Goal: Task Accomplishment & Management: Use online tool/utility

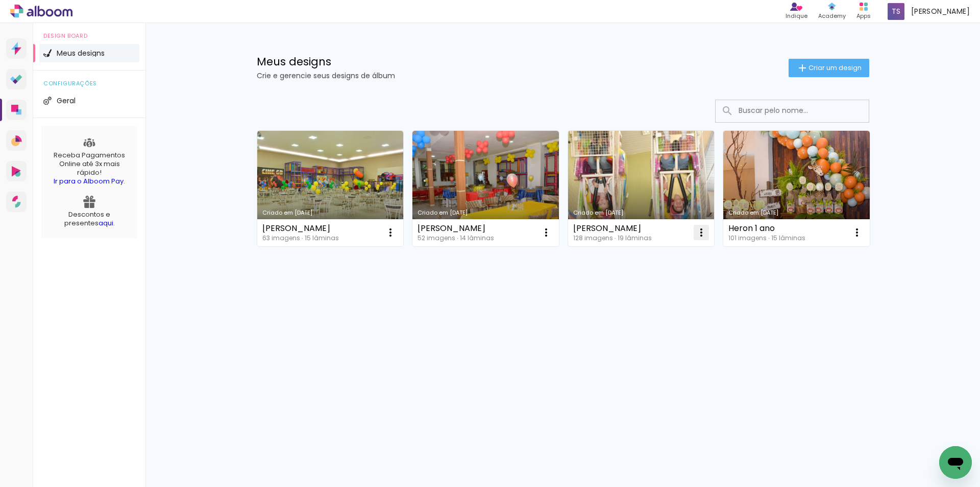
click at [397, 236] on iron-icon at bounding box center [390, 232] width 12 height 12
click at [632, 305] on paper-item "Excluir" at bounding box center [661, 299] width 101 height 20
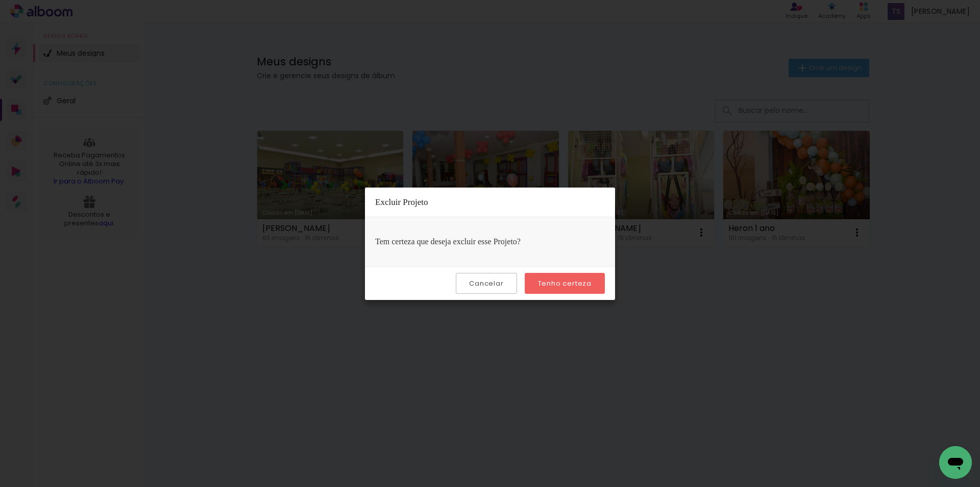
click at [0, 0] on slot "Tenho certeza" at bounding box center [0, 0] width 0 height 0
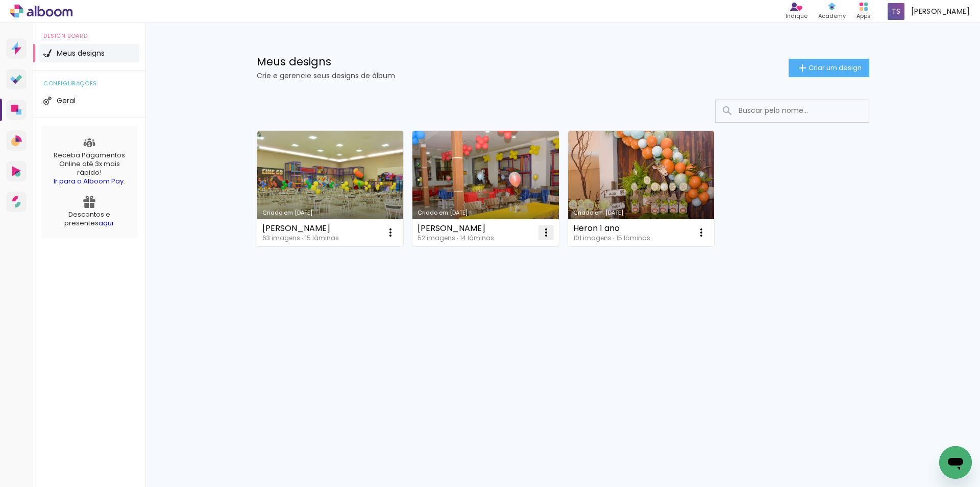
click at [397, 234] on iron-icon at bounding box center [390, 232] width 12 height 12
click at [488, 302] on span "Excluir" at bounding box center [489, 299] width 22 height 7
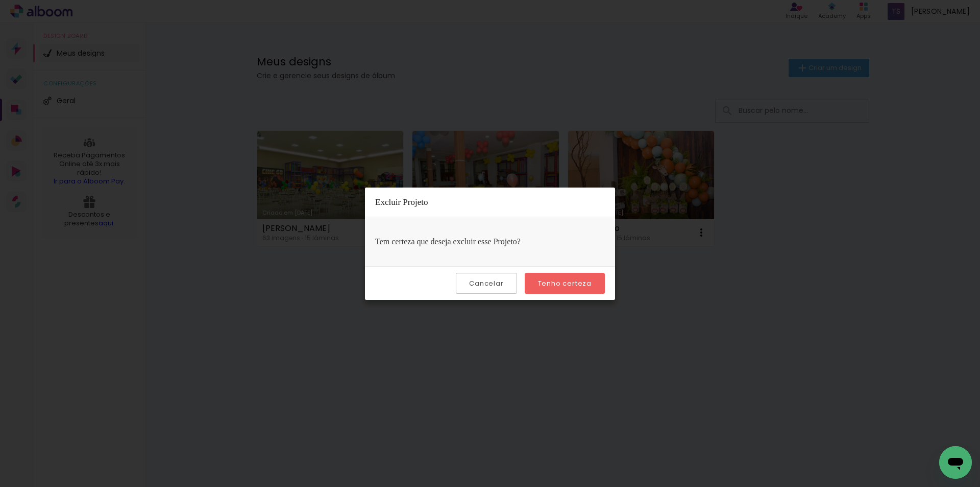
click at [0, 0] on slot "Tenho certeza" at bounding box center [0, 0] width 0 height 0
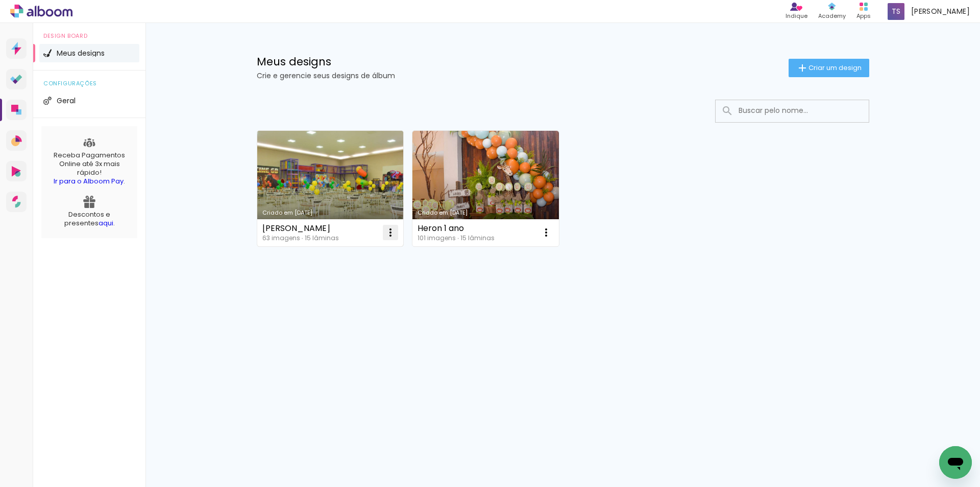
click at [394, 232] on iron-icon at bounding box center [390, 232] width 12 height 12
click at [332, 309] on paper-item "Excluir" at bounding box center [350, 299] width 101 height 20
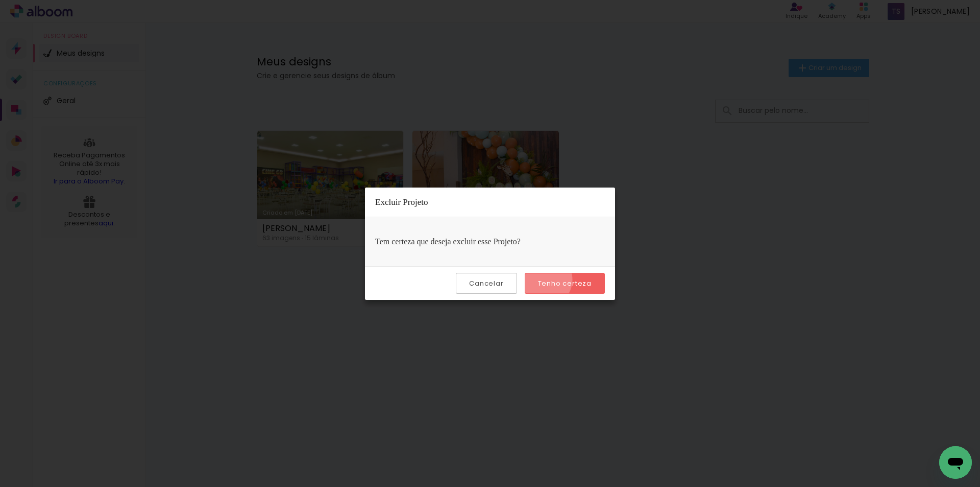
click at [0, 0] on slot "Tenho certeza" at bounding box center [0, 0] width 0 height 0
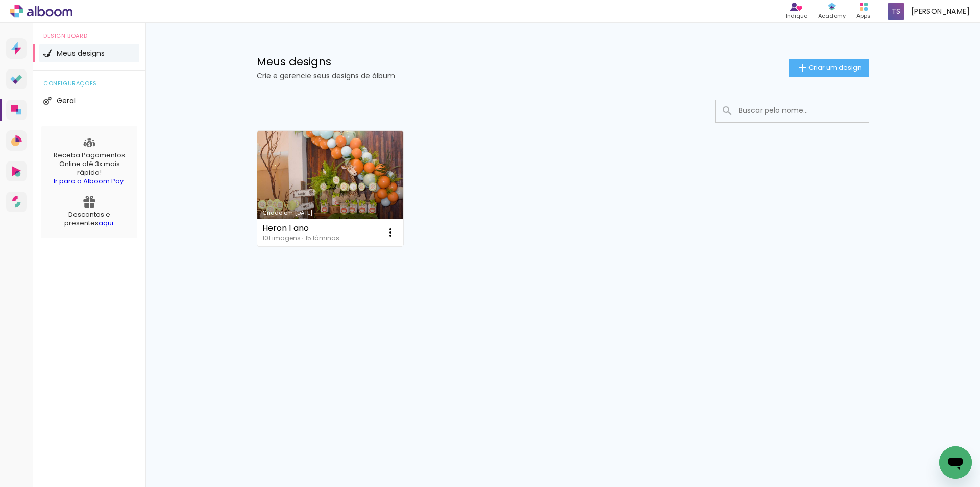
click at [568, 449] on div "Prosite Website + Landing pages Proof Sistema de seleção e venda de fotos Desig…" at bounding box center [490, 255] width 980 height 464
click at [823, 65] on span "Criar um design" at bounding box center [835, 67] width 53 height 7
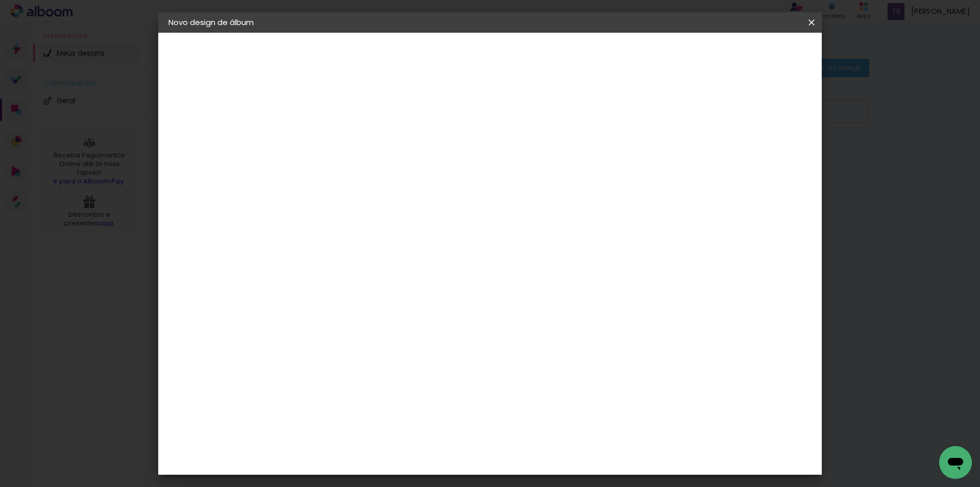
click at [335, 136] on input at bounding box center [335, 137] width 0 height 16
type input "Deolindo"
type paper-input "Deolindo"
click at [0, 0] on slot "Avançar" at bounding box center [0, 0] width 0 height 0
click at [0, 0] on slot "Tamanho Livre" at bounding box center [0, 0] width 0 height 0
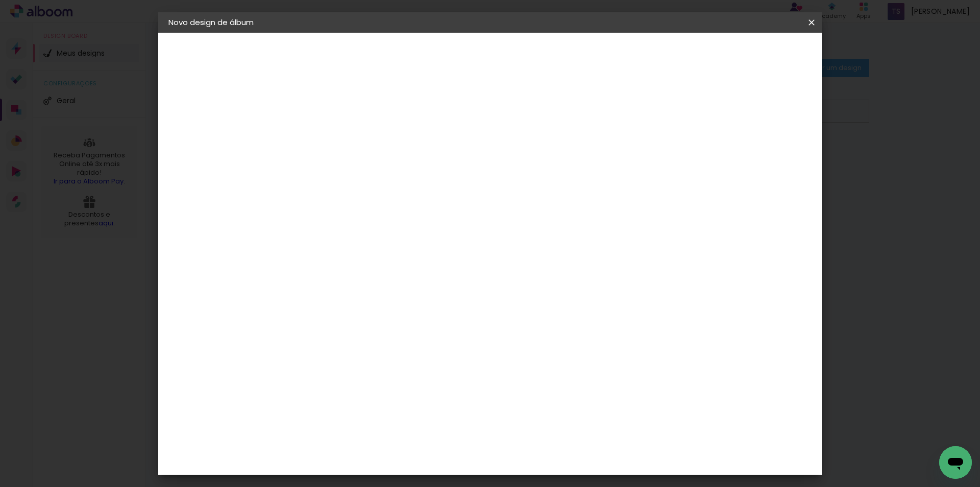
click at [0, 0] on slot "Avançar" at bounding box center [0, 0] width 0 height 0
type input "4"
type paper-input "4"
click at [764, 158] on input "4" at bounding box center [759, 154] width 18 height 15
type input "3"
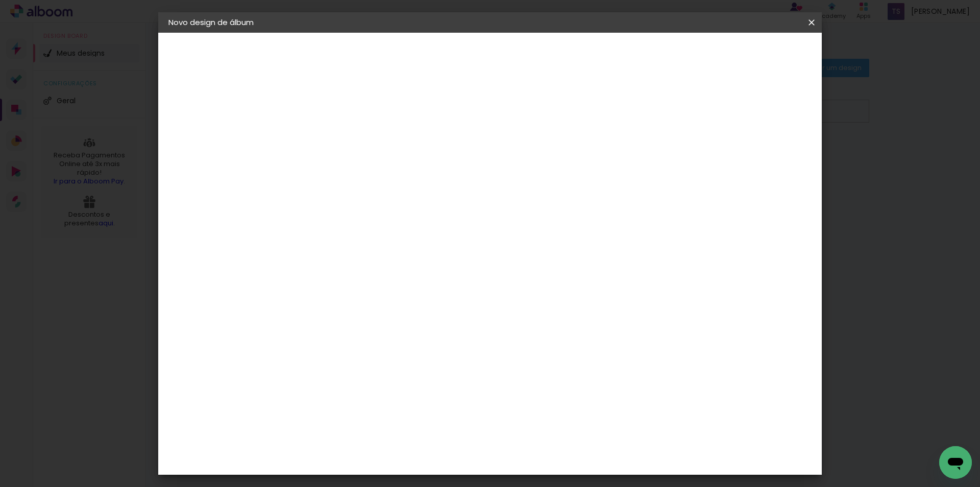
type paper-input "3"
click at [764, 158] on input "3" at bounding box center [762, 154] width 18 height 15
type input "2"
type paper-input "2"
click at [764, 158] on input "2" at bounding box center [763, 154] width 18 height 15
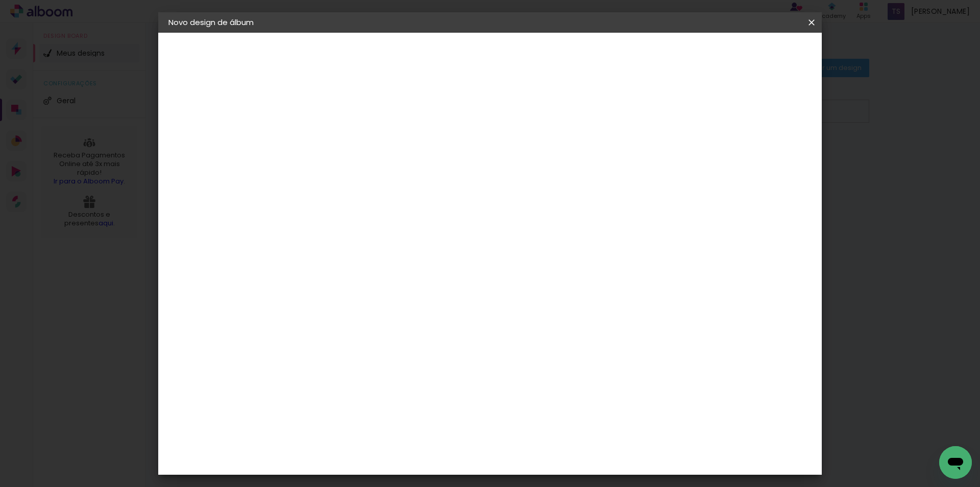
click at [550, 424] on input "60" at bounding box center [547, 425] width 27 height 15
type input "42"
type paper-input "42"
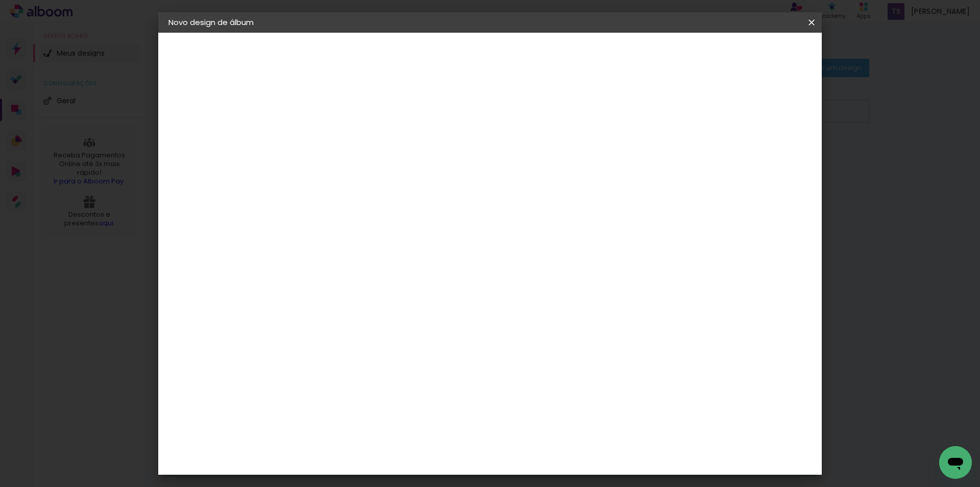
click at [309, 335] on input "30" at bounding box center [303, 332] width 27 height 15
type input "15,2"
type paper-input "15,2"
click at [748, 51] on span "Iniciar design" at bounding box center [725, 54] width 46 height 7
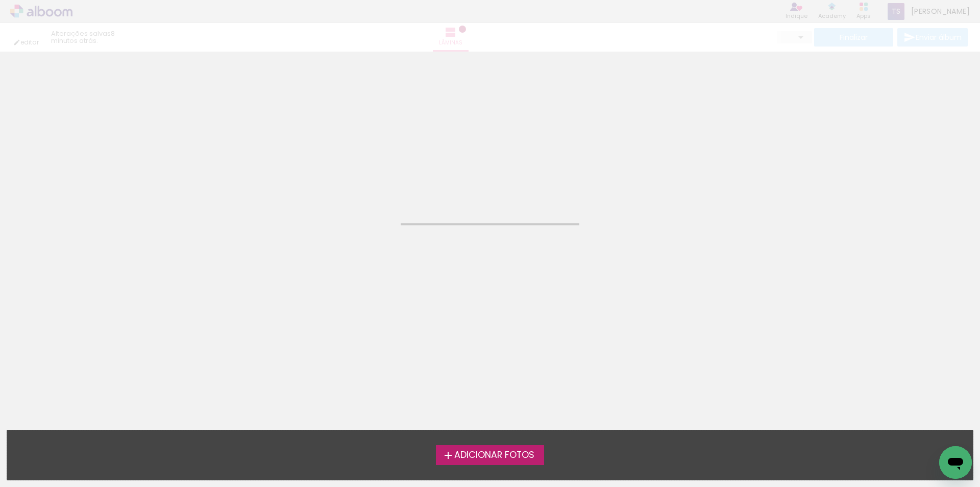
click at [473, 450] on span "Adicionar Fotos" at bounding box center [494, 454] width 80 height 9
click at [0, 0] on input "file" at bounding box center [0, 0] width 0 height 0
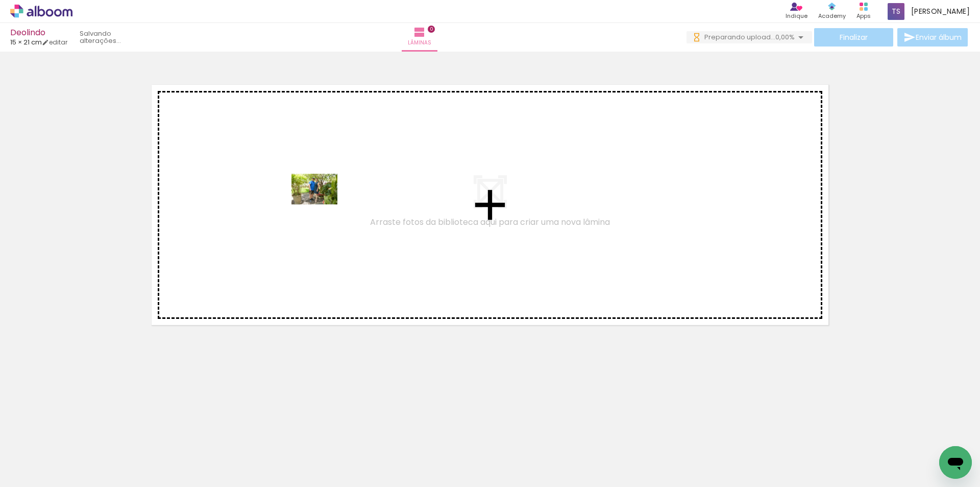
drag, startPoint x: 101, startPoint y: 455, endPoint x: 323, endPoint y: 203, distance: 336.1
click at [323, 203] on quentale-workspace at bounding box center [490, 243] width 980 height 487
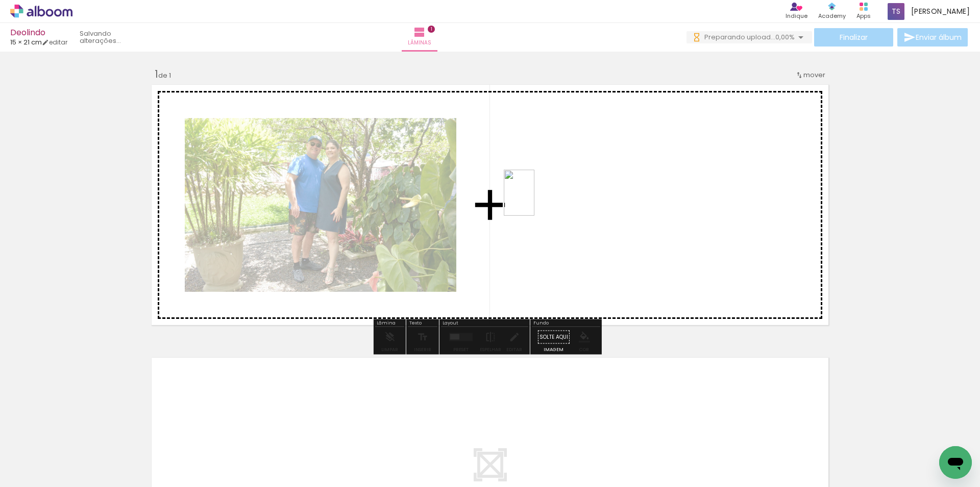
drag, startPoint x: 170, startPoint y: 450, endPoint x: 541, endPoint y: 222, distance: 435.3
click at [541, 220] on quentale-workspace at bounding box center [490, 243] width 980 height 487
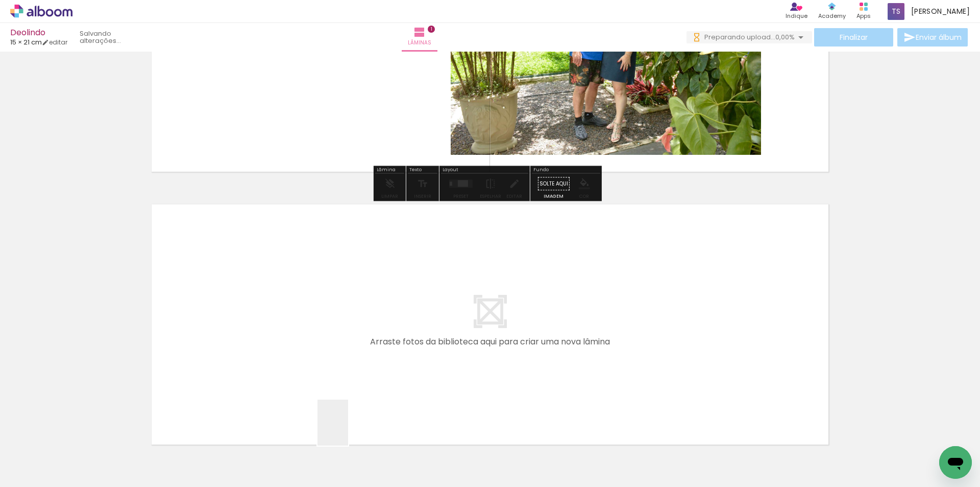
drag, startPoint x: 345, startPoint y: 456, endPoint x: 358, endPoint y: 328, distance: 128.3
click at [358, 328] on quentale-workspace at bounding box center [490, 243] width 980 height 487
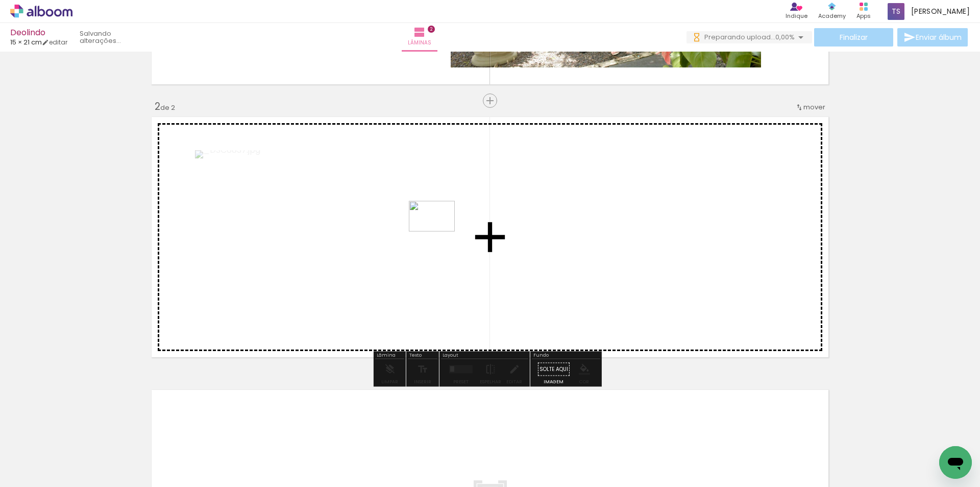
drag, startPoint x: 385, startPoint y: 452, endPoint x: 440, endPoint y: 231, distance: 227.2
click at [440, 231] on quentale-workspace at bounding box center [490, 243] width 980 height 487
drag, startPoint x: 631, startPoint y: 470, endPoint x: 770, endPoint y: 272, distance: 241.5
click at [770, 272] on quentale-workspace at bounding box center [490, 243] width 980 height 487
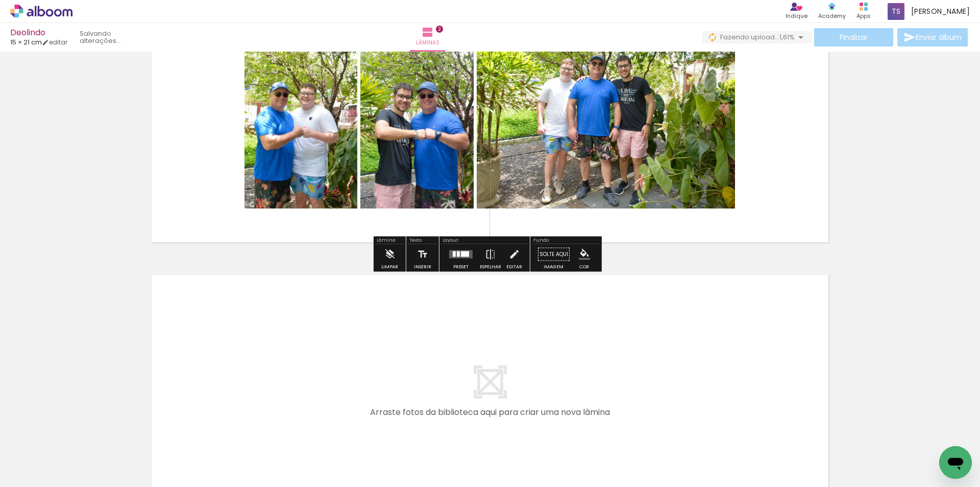
scroll to position [357, 0]
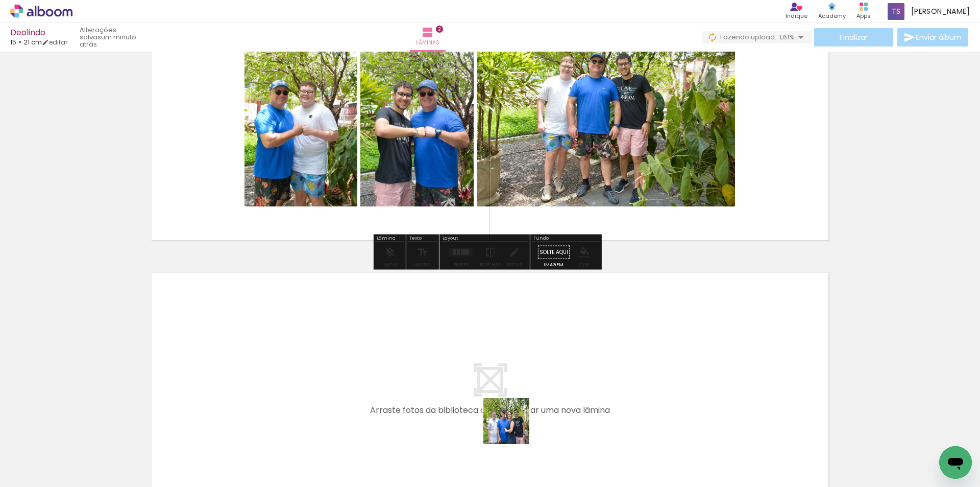
drag, startPoint x: 518, startPoint y: 461, endPoint x: 486, endPoint y: 373, distance: 94.0
click at [486, 373] on quentale-workspace at bounding box center [490, 243] width 980 height 487
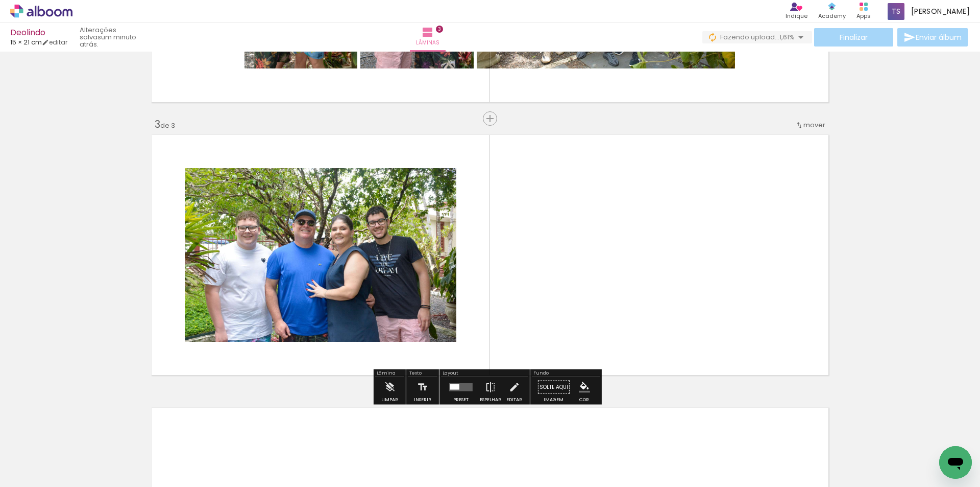
scroll to position [513, 0]
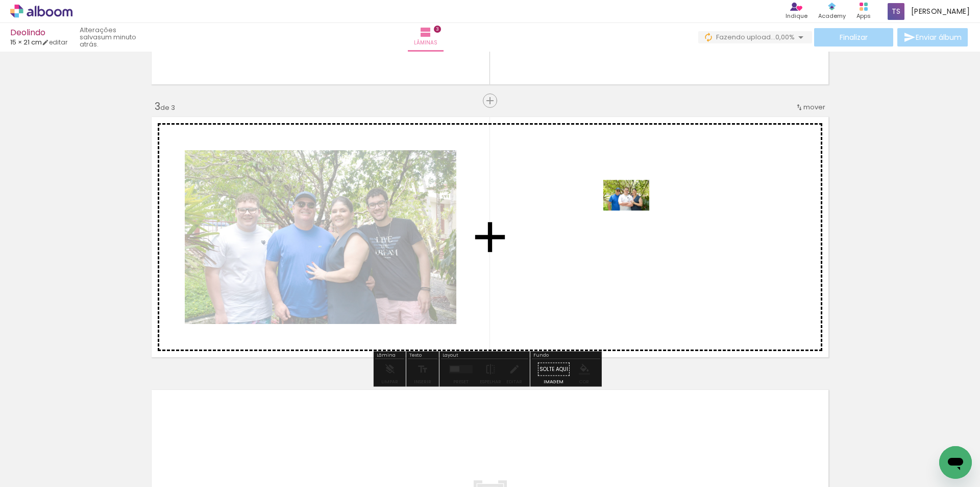
drag, startPoint x: 228, startPoint y: 450, endPoint x: 674, endPoint y: 198, distance: 512.4
click at [674, 198] on quentale-workspace at bounding box center [490, 243] width 980 height 487
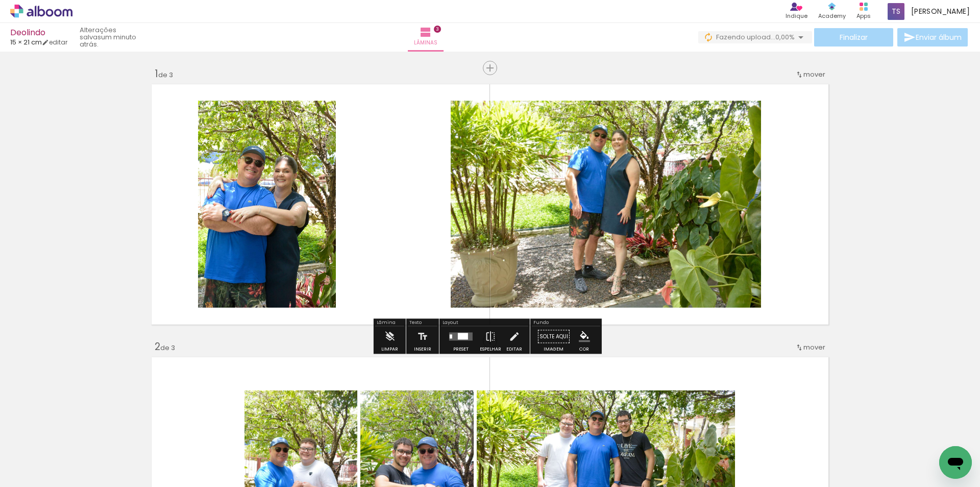
scroll to position [0, 0]
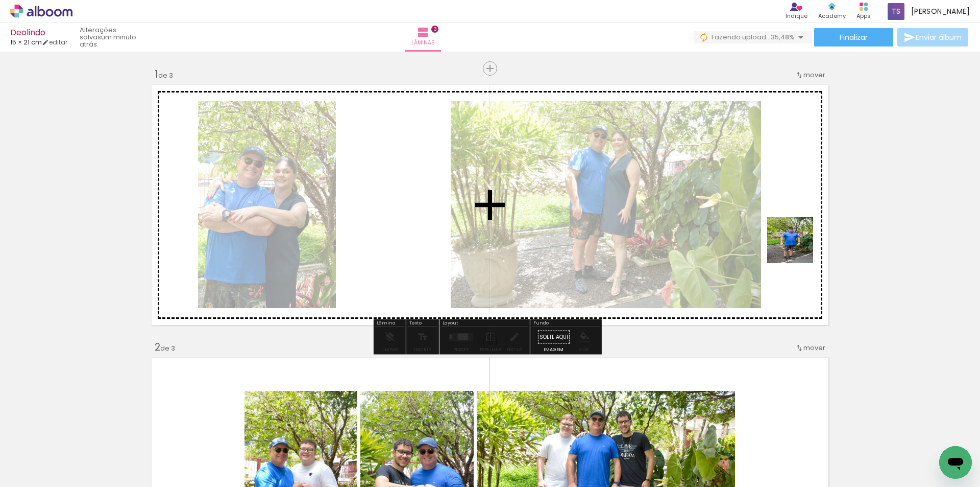
drag, startPoint x: 679, startPoint y: 456, endPoint x: 812, endPoint y: 224, distance: 267.8
click at [812, 225] on quentale-workspace at bounding box center [490, 243] width 980 height 487
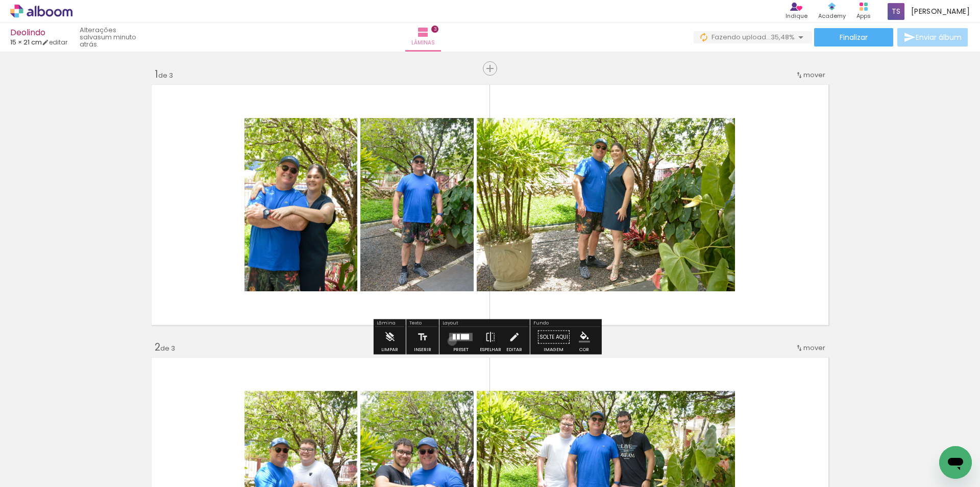
click at [450, 341] on quentale-layouter at bounding box center [460, 337] width 23 height 8
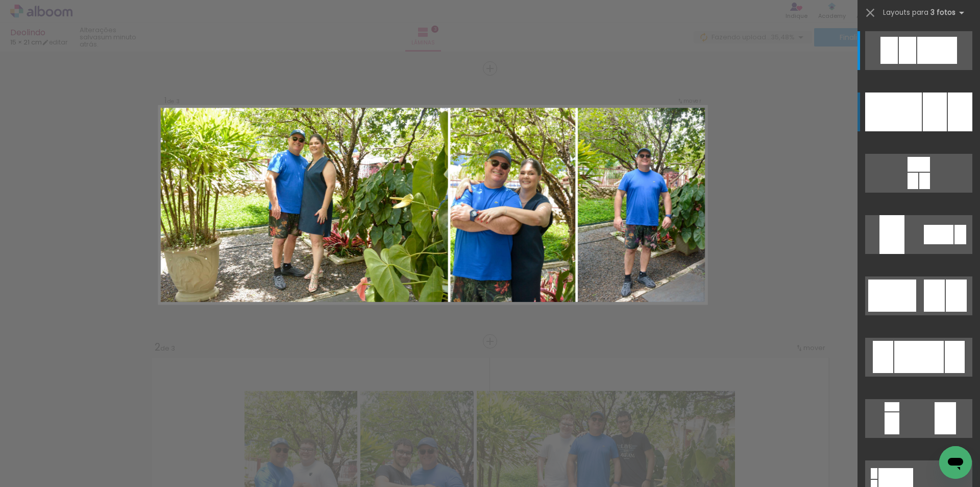
click at [937, 105] on div at bounding box center [935, 111] width 24 height 39
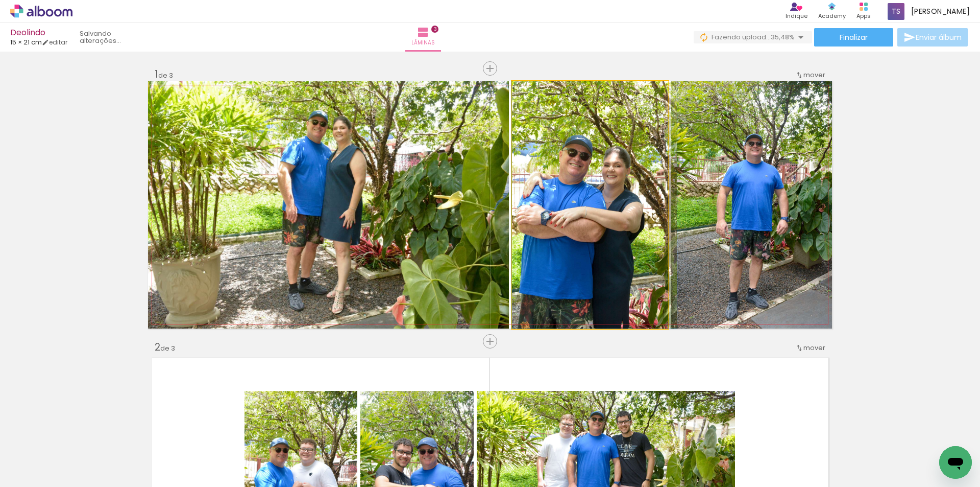
drag, startPoint x: 575, startPoint y: 237, endPoint x: 605, endPoint y: 208, distance: 41.9
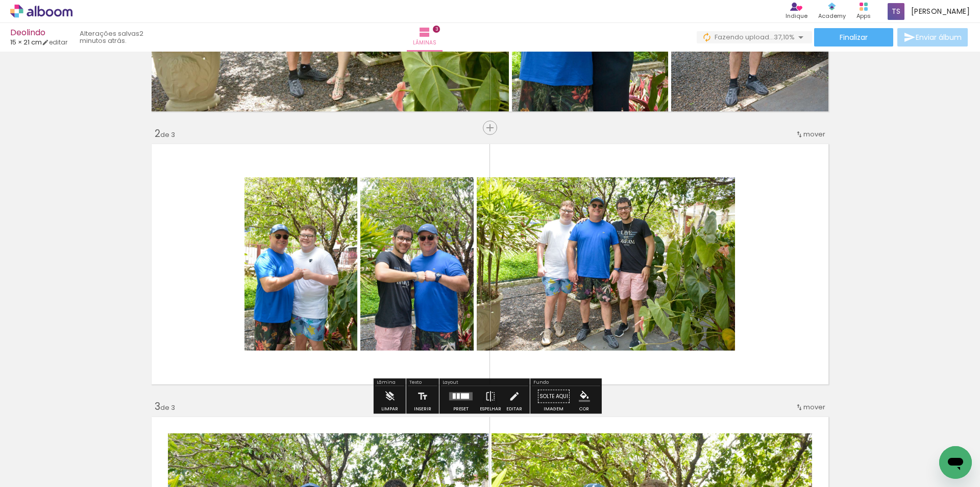
scroll to position [204, 0]
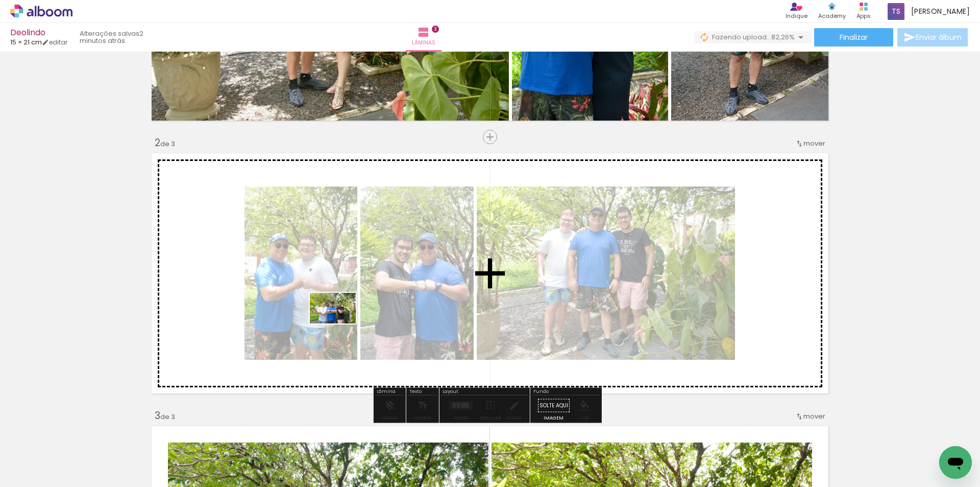
drag, startPoint x: 449, startPoint y: 457, endPoint x: 338, endPoint y: 322, distance: 174.9
click at [336, 320] on quentale-workspace at bounding box center [490, 243] width 980 height 487
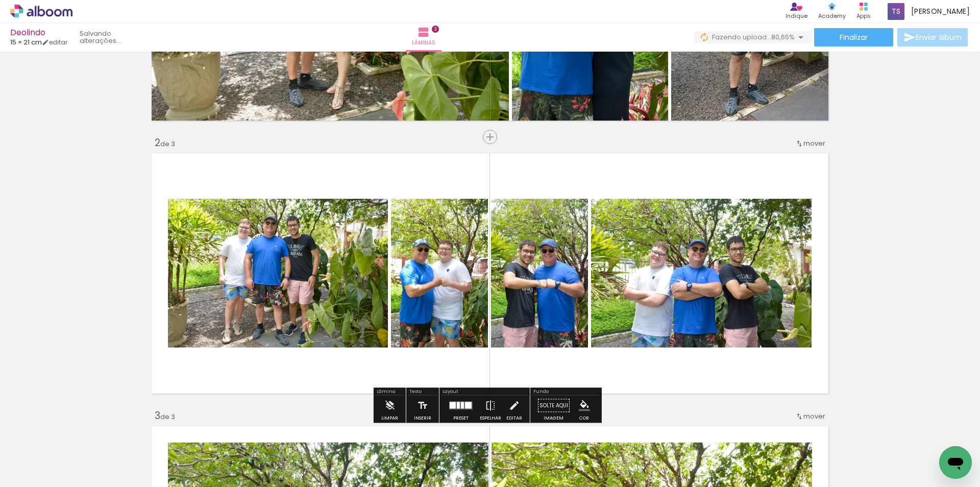
click at [457, 408] on div at bounding box center [458, 405] width 3 height 7
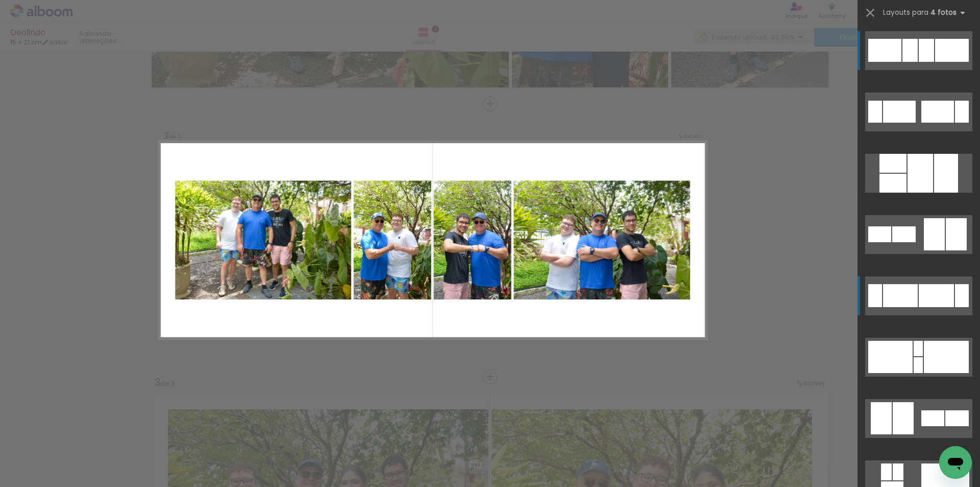
scroll to position [240, 0]
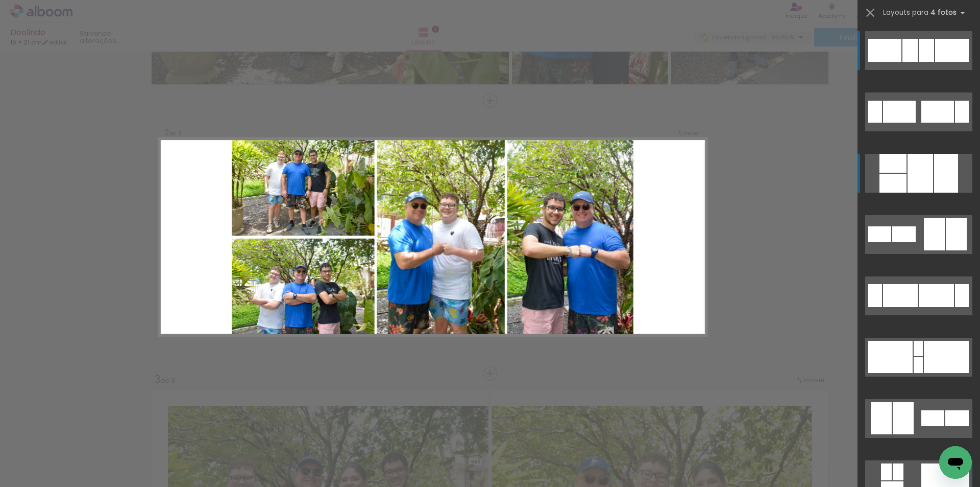
click at [930, 70] on quentale-layouter at bounding box center [918, 50] width 107 height 39
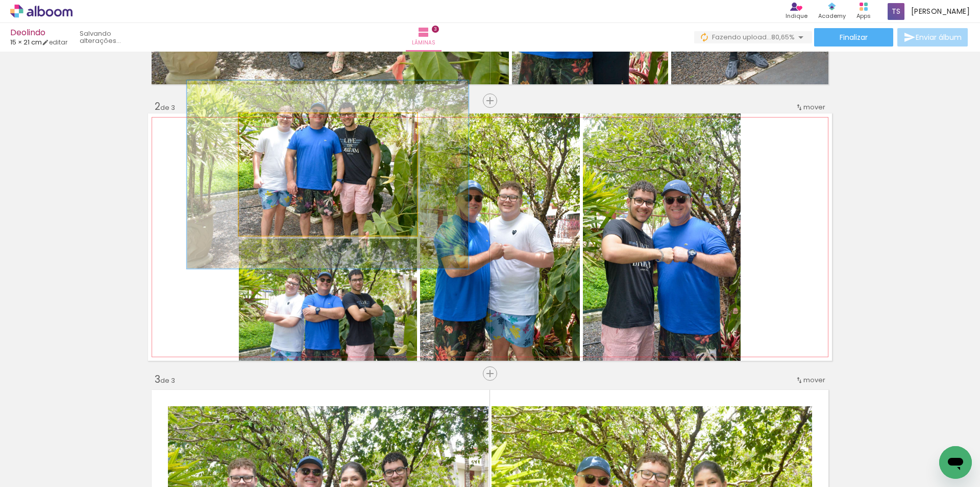
drag, startPoint x: 261, startPoint y: 125, endPoint x: 293, endPoint y: 131, distance: 32.7
type paper-slider "152"
click at [279, 133] on quentale-photo at bounding box center [328, 174] width 178 height 122
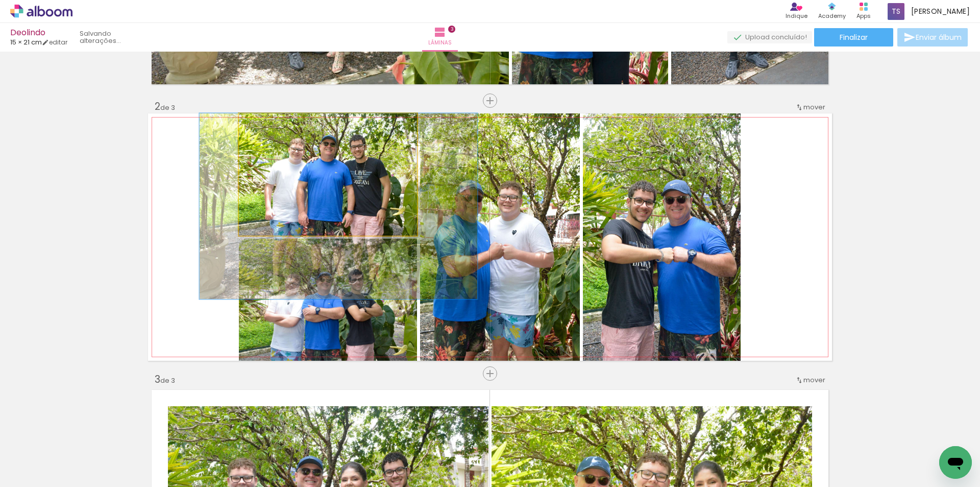
drag, startPoint x: 333, startPoint y: 162, endPoint x: 344, endPoint y: 202, distance: 40.8
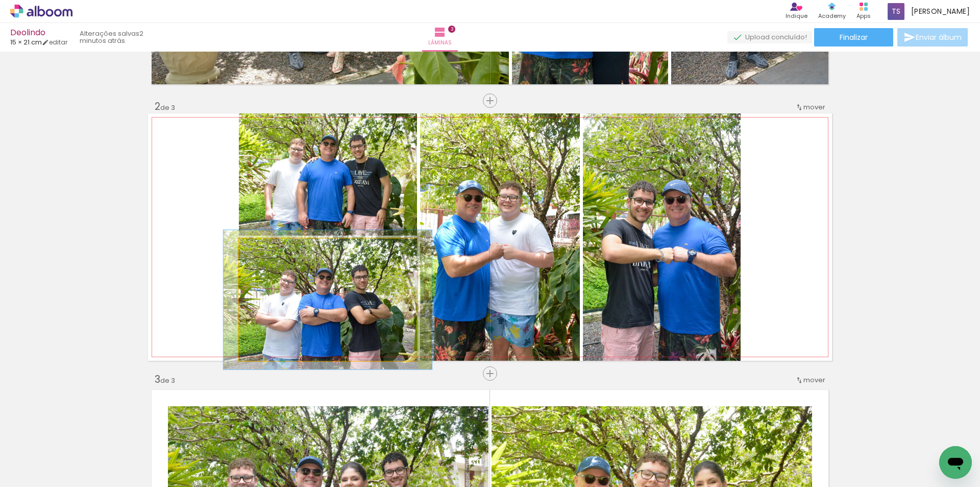
click at [271, 249] on div at bounding box center [268, 249] width 16 height 16
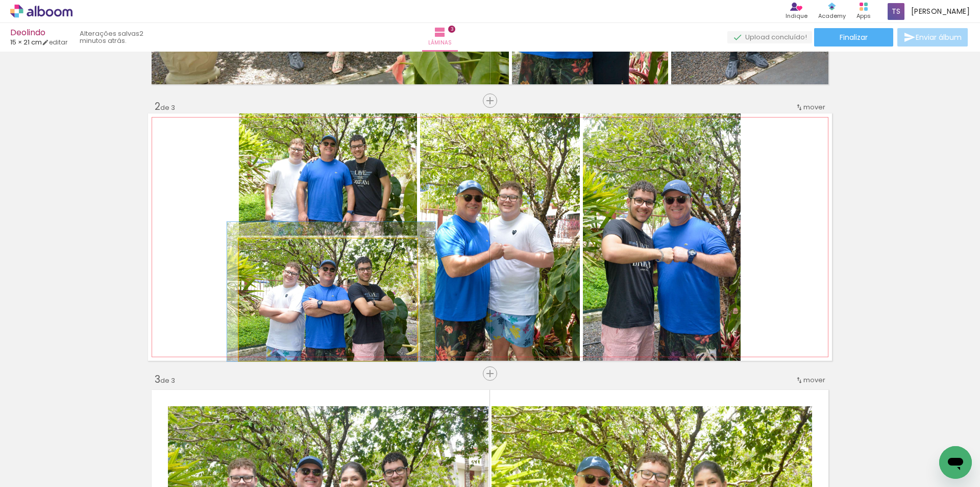
drag, startPoint x: 302, startPoint y: 328, endPoint x: 303, endPoint y: 319, distance: 8.8
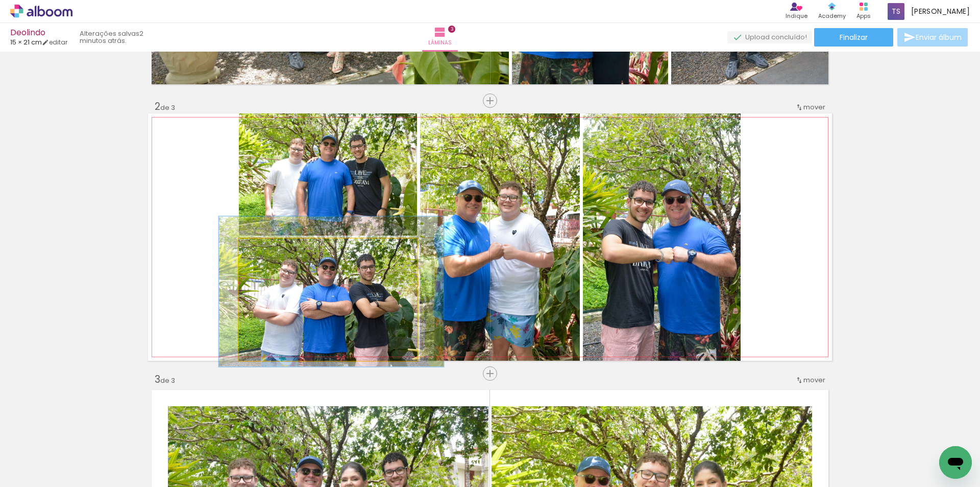
type paper-slider "123"
click at [270, 249] on div at bounding box center [272, 249] width 9 height 9
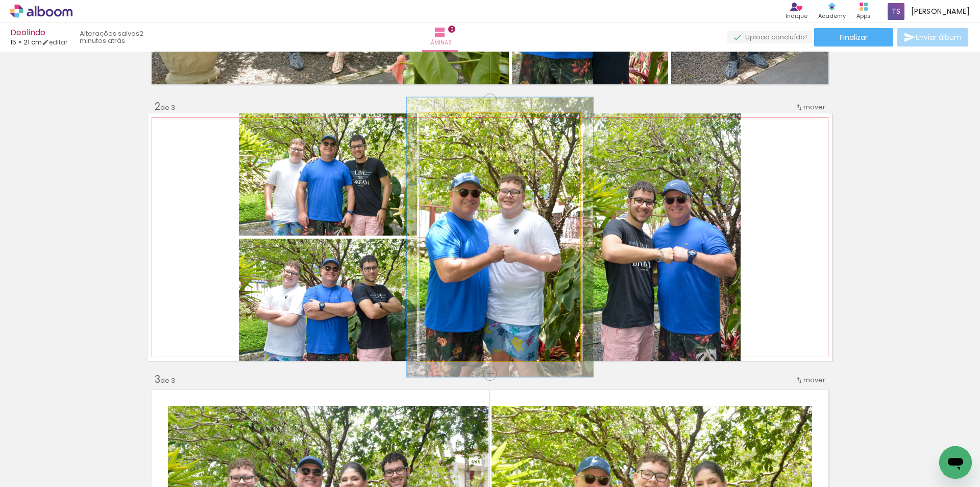
type paper-slider "113"
click at [445, 125] on div at bounding box center [448, 123] width 9 height 9
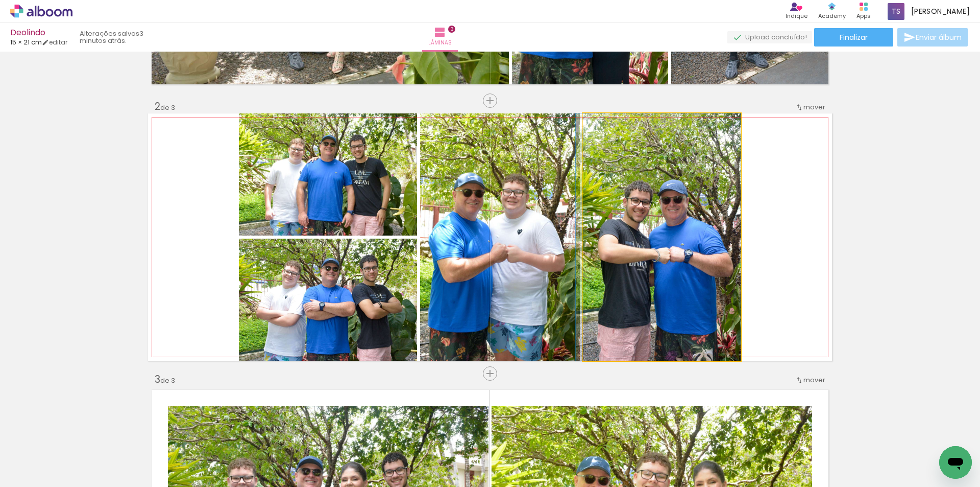
drag, startPoint x: 653, startPoint y: 219, endPoint x: 649, endPoint y: 213, distance: 7.1
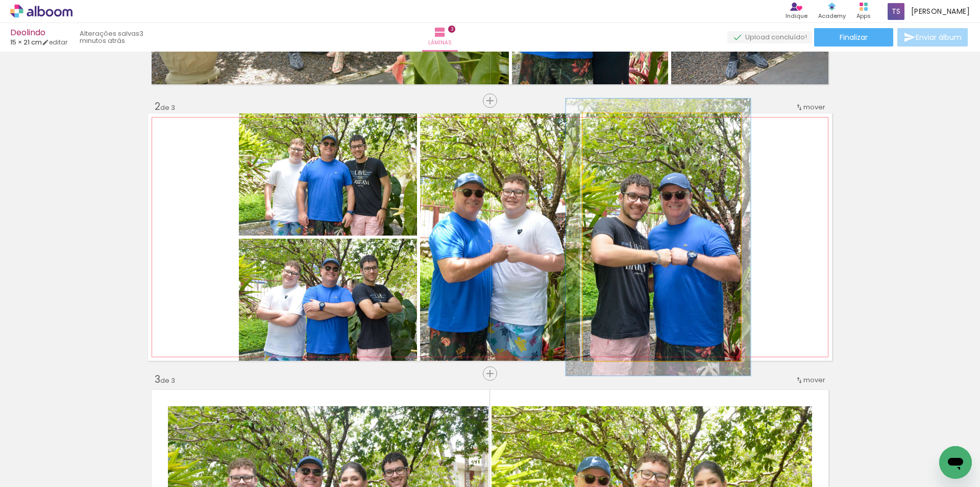
type paper-slider "112"
click at [610, 126] on div at bounding box center [611, 124] width 16 height 16
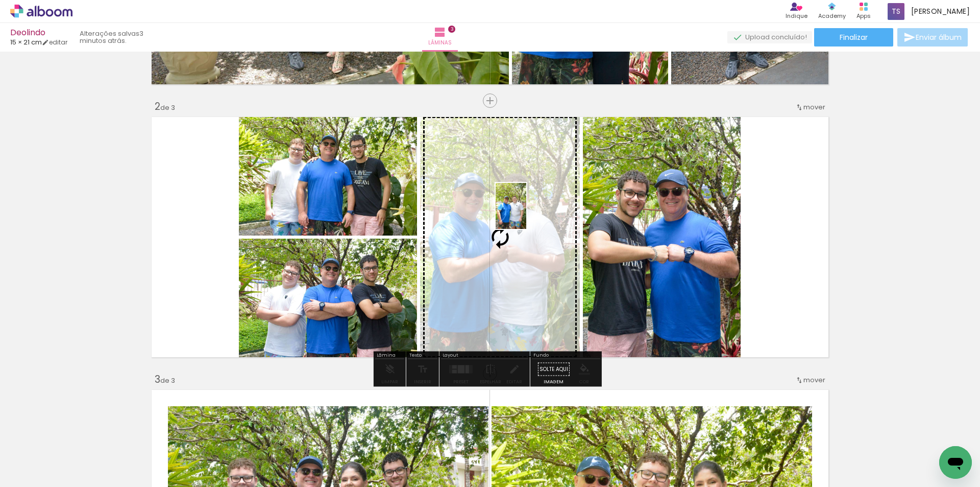
drag, startPoint x: 265, startPoint y: 454, endPoint x: 526, endPoint y: 213, distance: 355.6
click at [526, 213] on quentale-workspace at bounding box center [490, 243] width 980 height 487
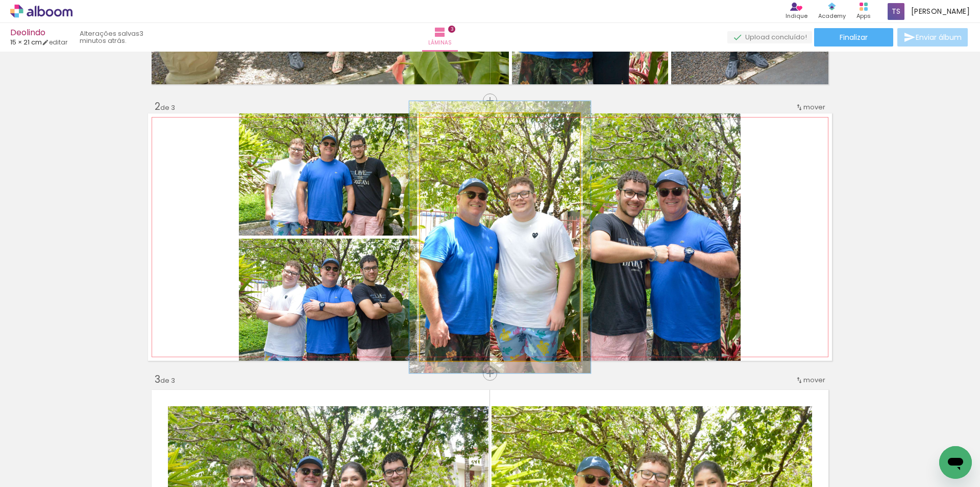
type paper-slider "112"
click at [449, 123] on div at bounding box center [448, 124] width 16 height 16
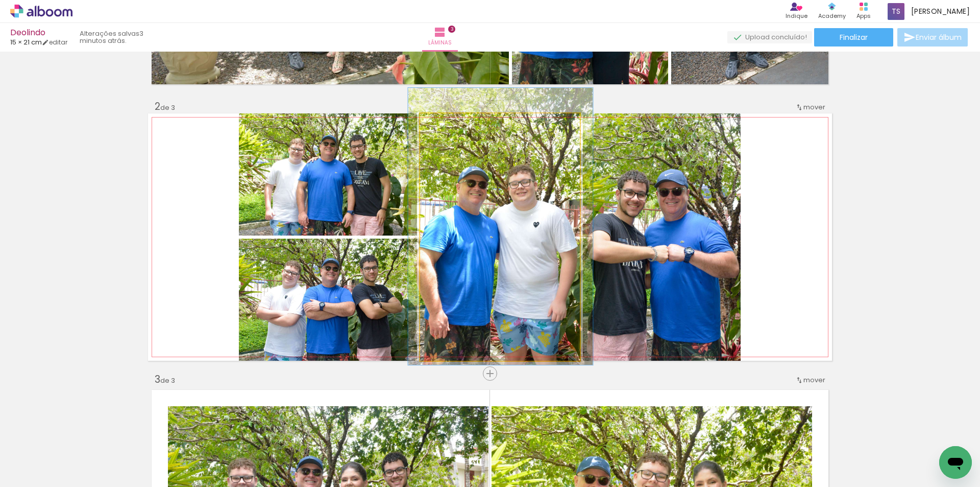
drag, startPoint x: 495, startPoint y: 225, endPoint x: 496, endPoint y: 214, distance: 10.7
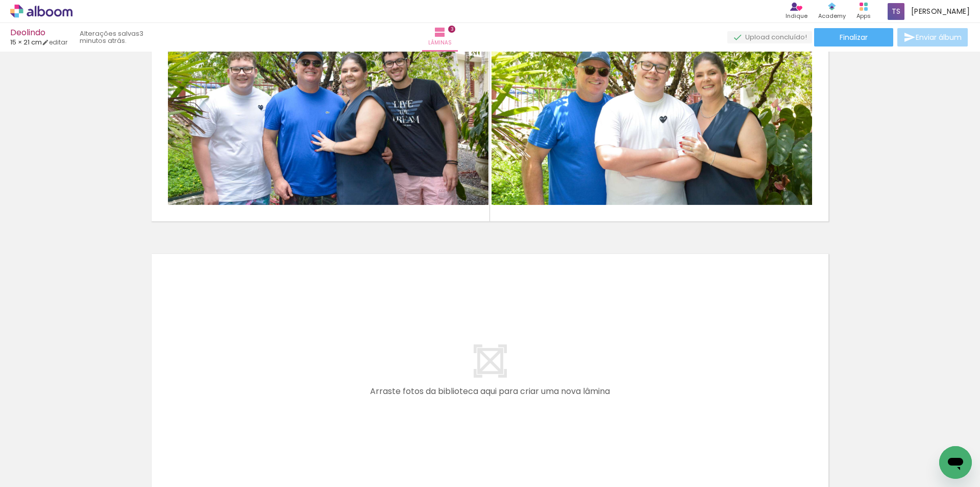
scroll to position [0, 277]
drag, startPoint x: 462, startPoint y: 455, endPoint x: 461, endPoint y: 327, distance: 128.2
click at [461, 327] on quentale-workspace at bounding box center [490, 243] width 980 height 487
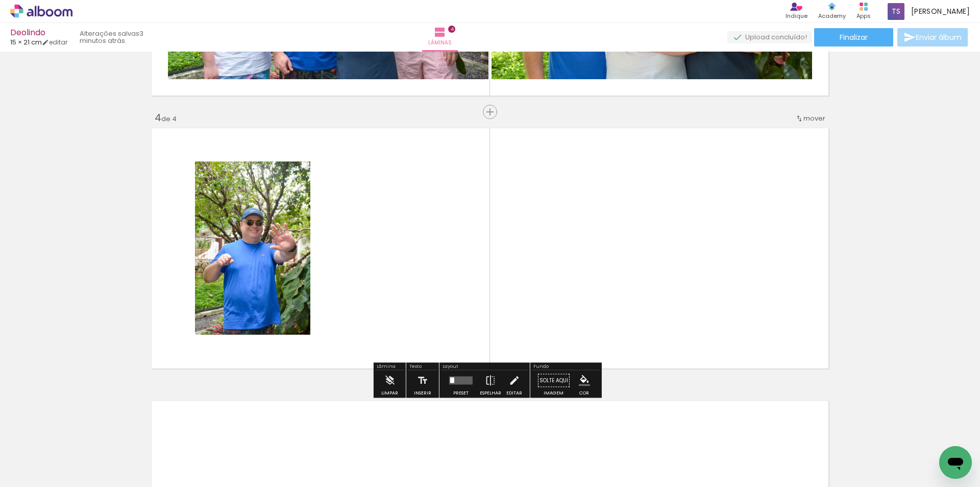
scroll to position [786, 0]
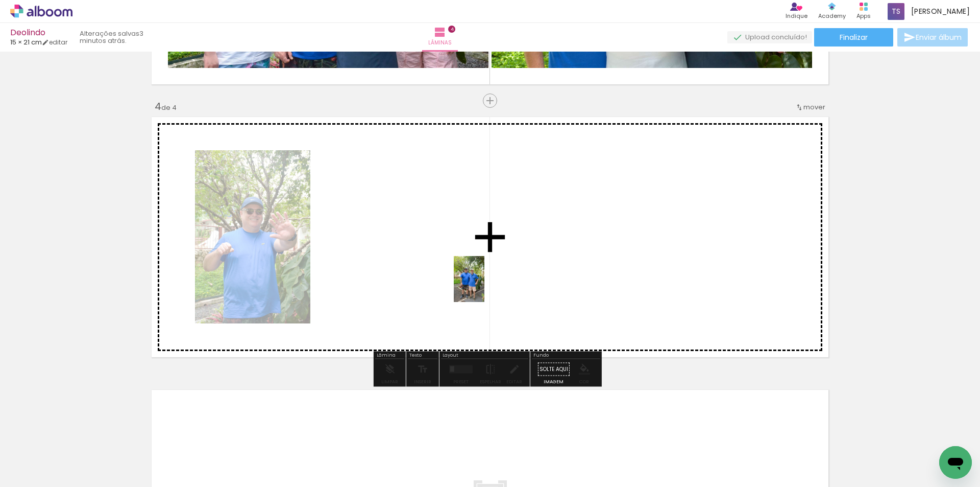
drag, startPoint x: 510, startPoint y: 463, endPoint x: 484, endPoint y: 274, distance: 191.2
click at [484, 277] on quentale-workspace at bounding box center [490, 243] width 980 height 487
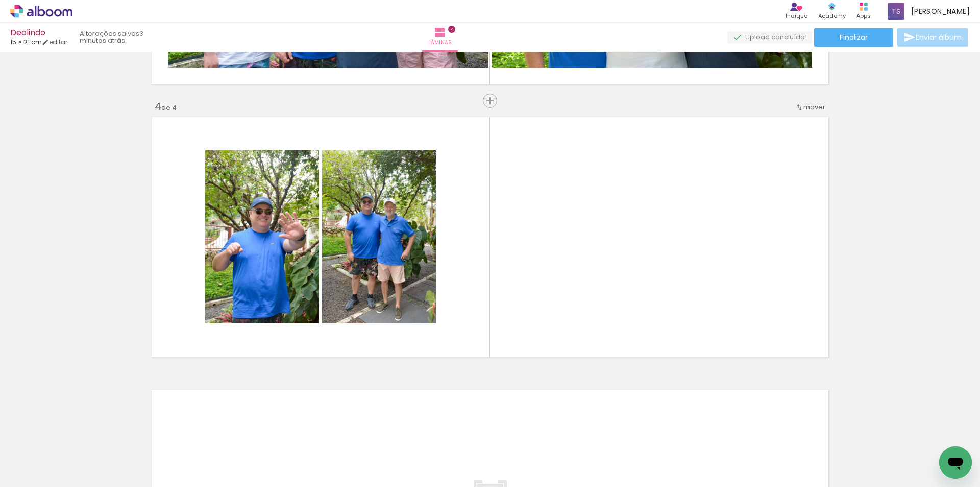
scroll to position [0, 555]
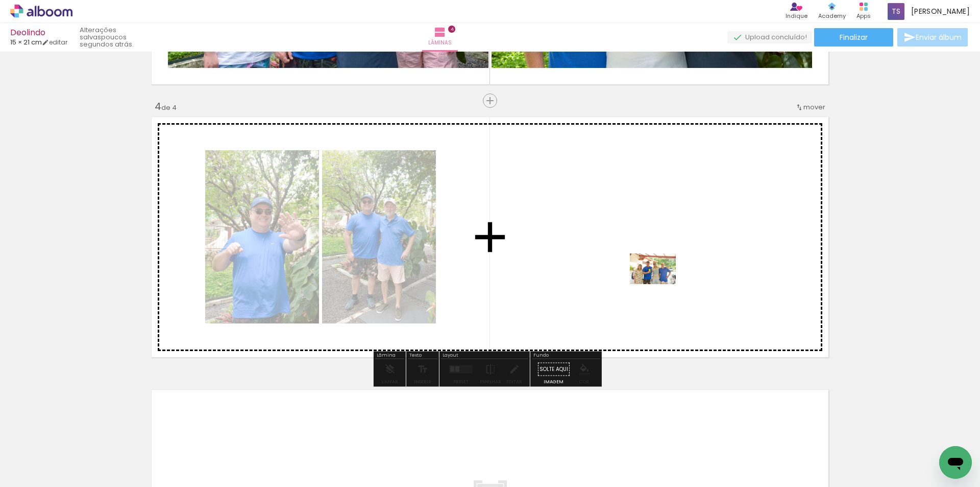
drag, startPoint x: 701, startPoint y: 456, endPoint x: 660, endPoint y: 280, distance: 180.4
click at [660, 280] on quentale-workspace at bounding box center [490, 243] width 980 height 487
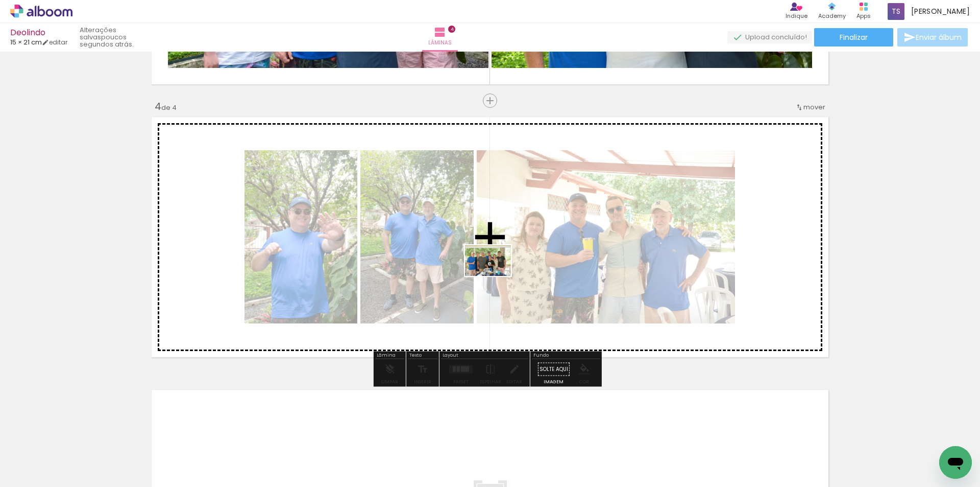
drag, startPoint x: 355, startPoint y: 460, endPoint x: 549, endPoint y: 233, distance: 298.4
click at [550, 231] on quentale-workspace at bounding box center [490, 243] width 980 height 487
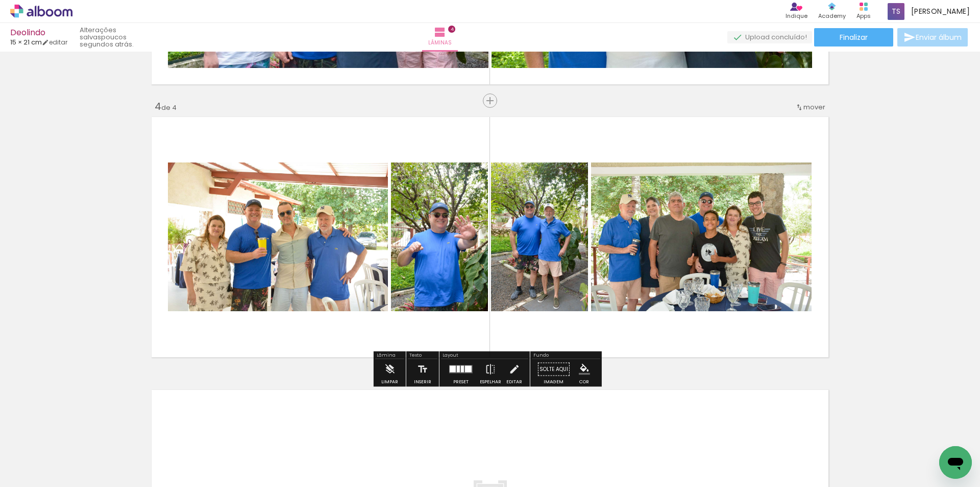
click at [455, 364] on div at bounding box center [461, 369] width 28 height 20
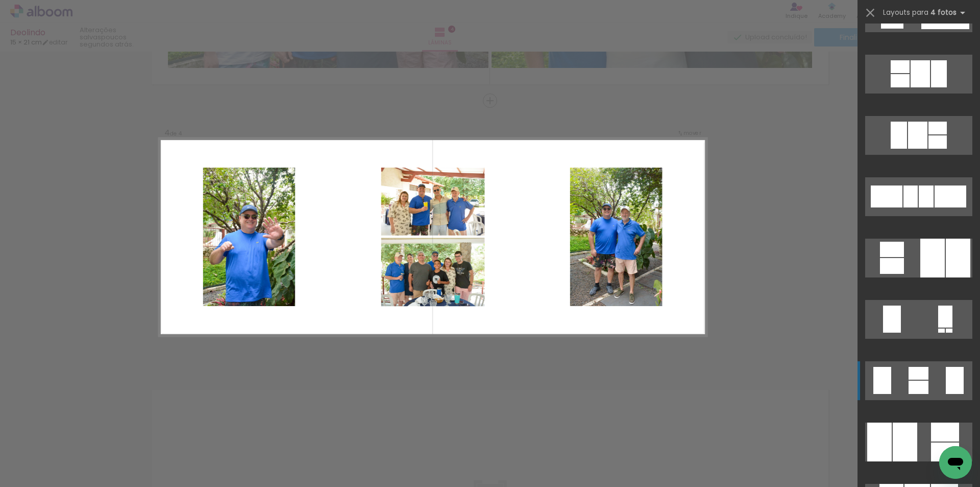
scroll to position [511, 0]
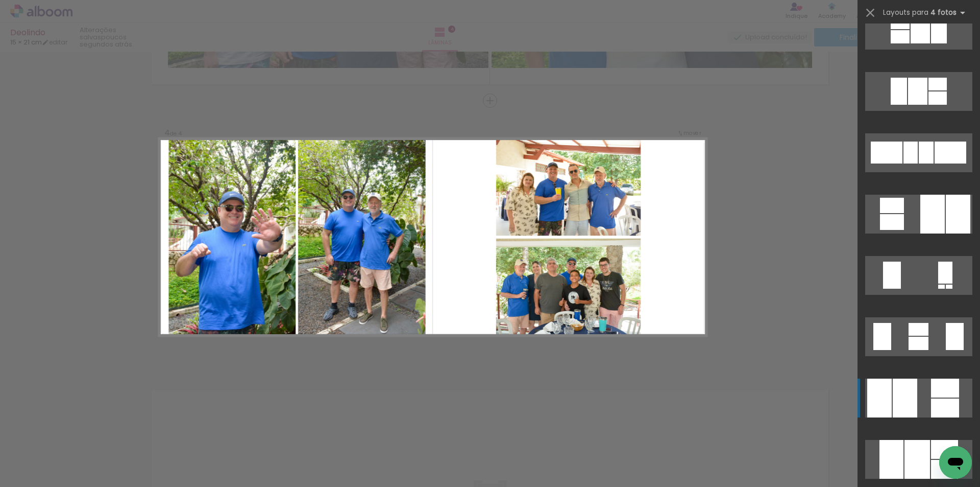
click at [933, 233] on div at bounding box center [933, 214] width 25 height 39
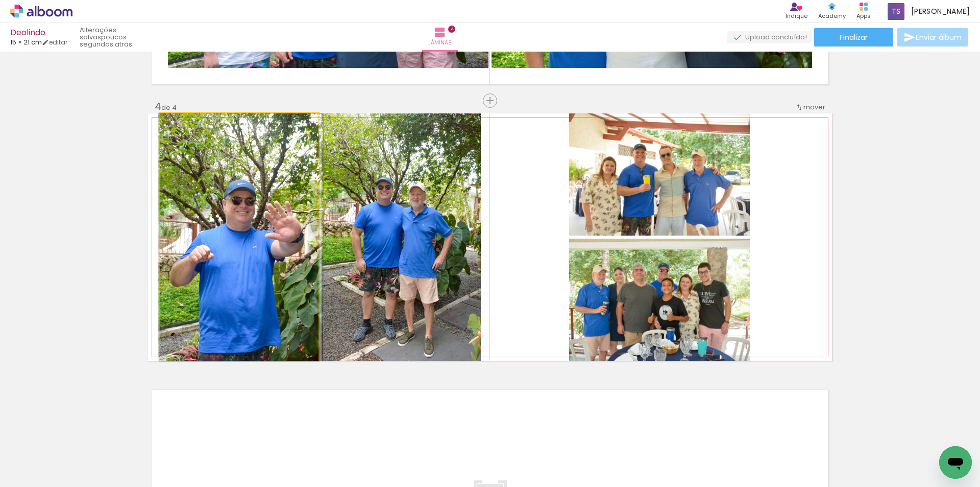
drag, startPoint x: 253, startPoint y: 278, endPoint x: 255, endPoint y: 240, distance: 38.3
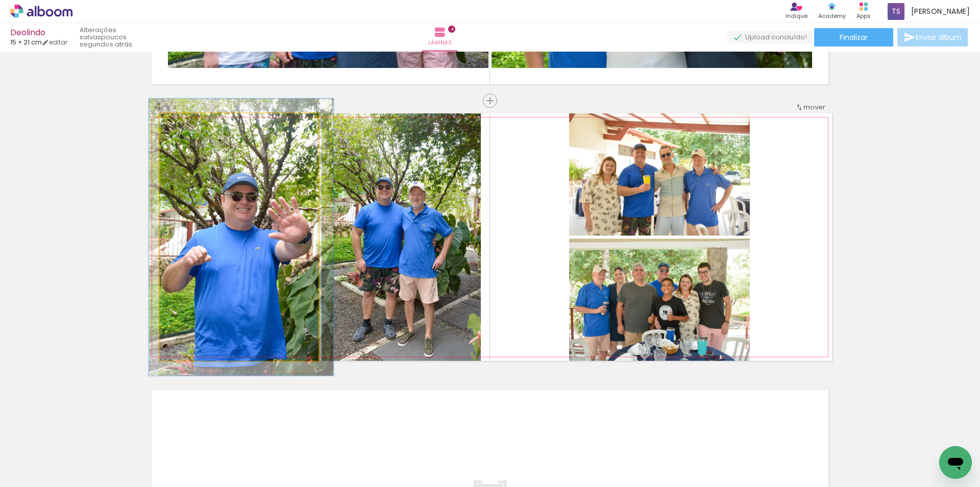
type paper-slider "112"
click at [184, 124] on div at bounding box center [187, 123] width 9 height 9
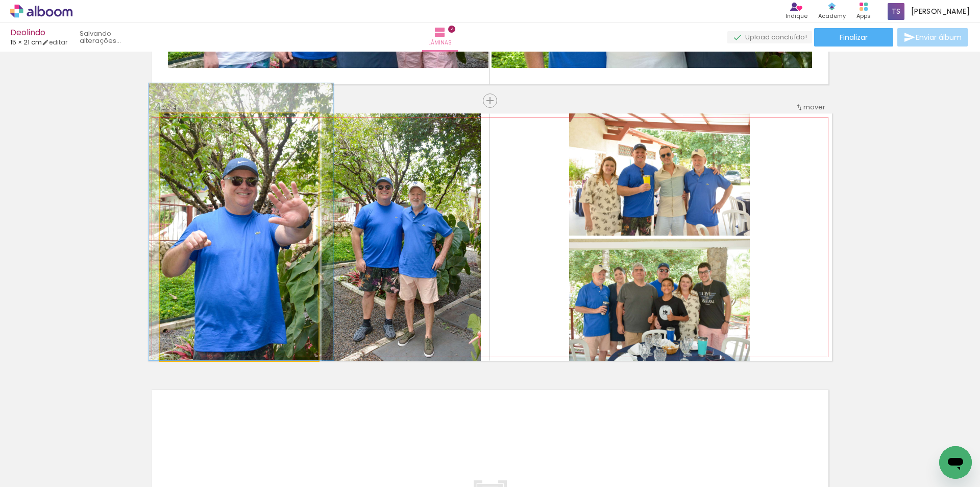
drag, startPoint x: 221, startPoint y: 242, endPoint x: 221, endPoint y: 213, distance: 29.1
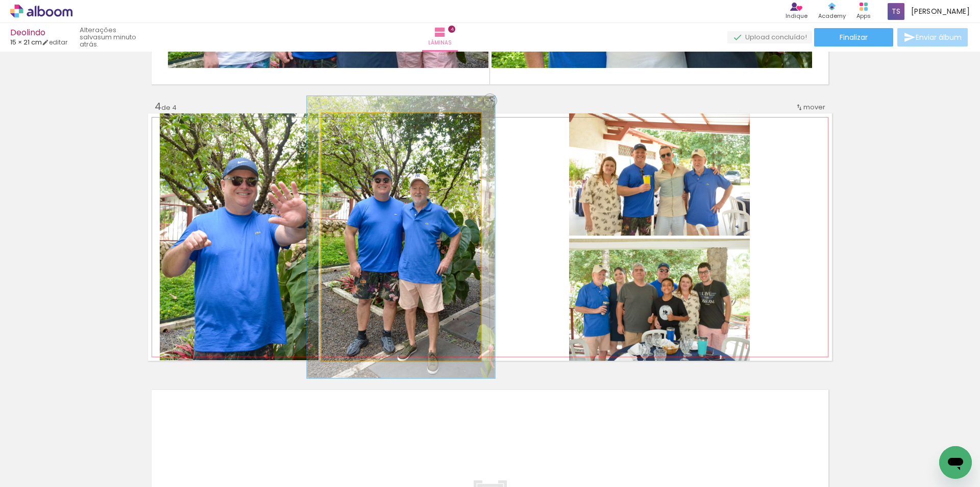
drag, startPoint x: 348, startPoint y: 124, endPoint x: 354, endPoint y: 123, distance: 6.3
type paper-slider "117"
click at [354, 123] on div at bounding box center [351, 124] width 16 height 16
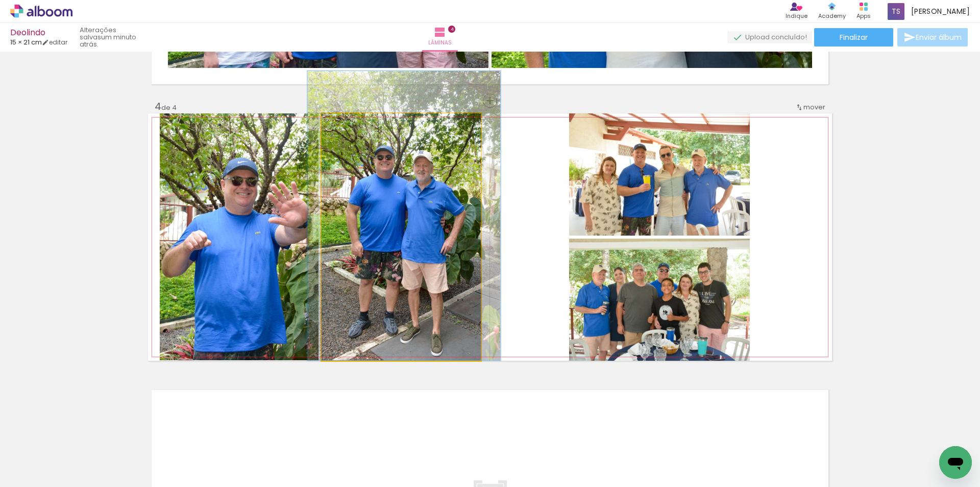
drag, startPoint x: 387, startPoint y: 263, endPoint x: 390, endPoint y: 240, distance: 23.2
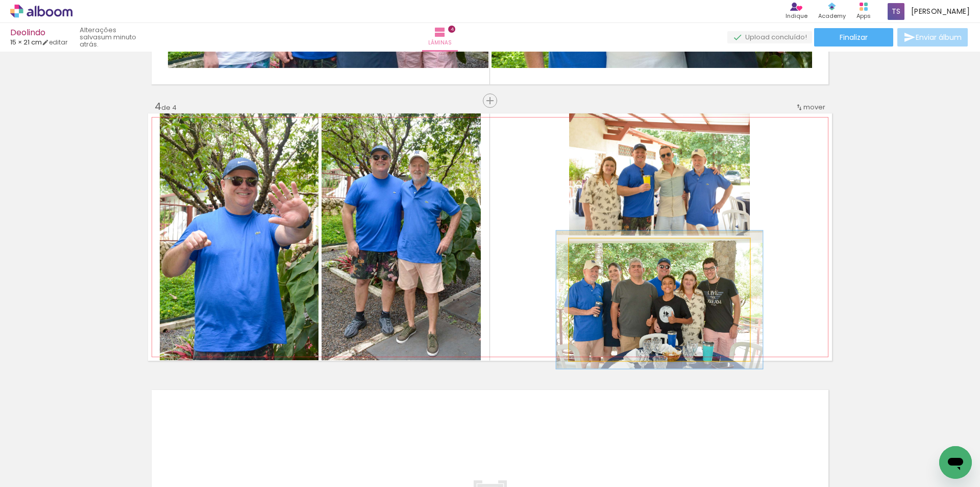
click at [594, 247] on div at bounding box center [597, 249] width 9 height 9
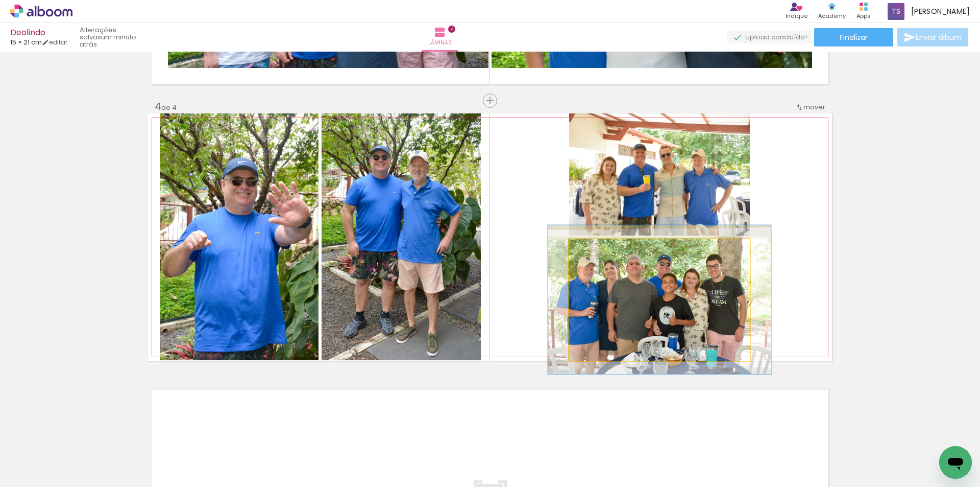
type paper-slider "122"
click at [597, 247] on div at bounding box center [601, 249] width 9 height 9
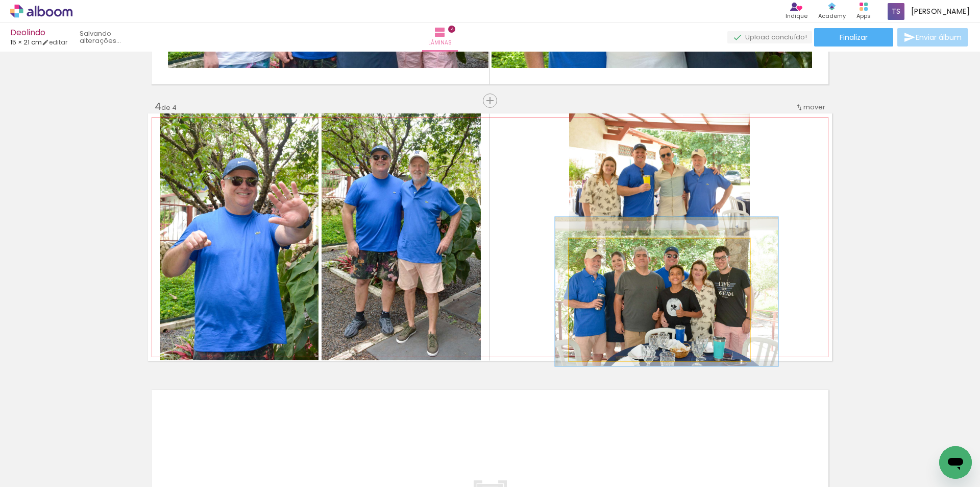
drag, startPoint x: 603, startPoint y: 320, endPoint x: 610, endPoint y: 312, distance: 10.9
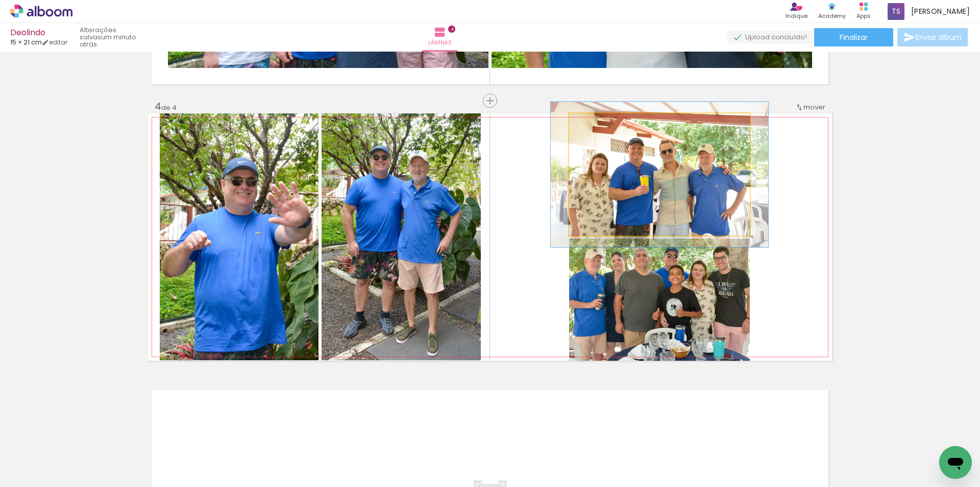
drag, startPoint x: 593, startPoint y: 120, endPoint x: 598, endPoint y: 120, distance: 5.6
type paper-slider "119"
click at [598, 120] on div at bounding box center [600, 124] width 16 height 16
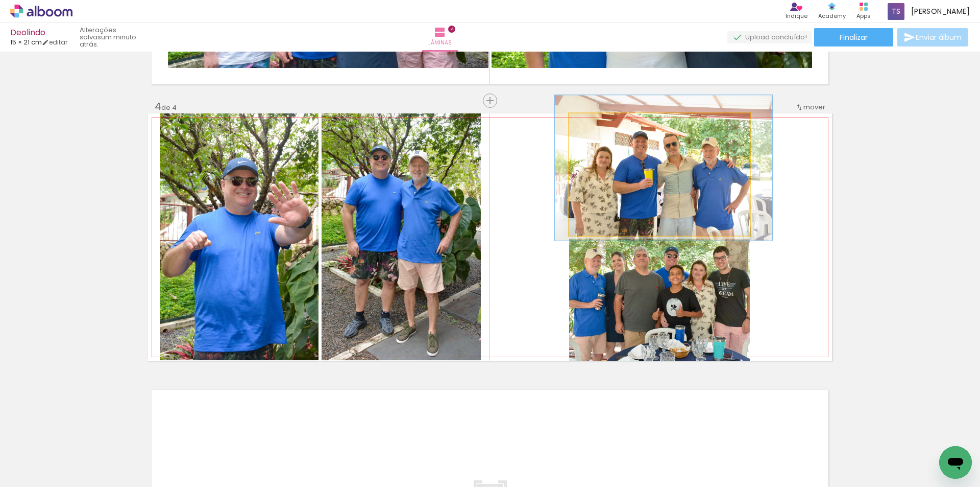
drag, startPoint x: 622, startPoint y: 179, endPoint x: 626, endPoint y: 173, distance: 7.8
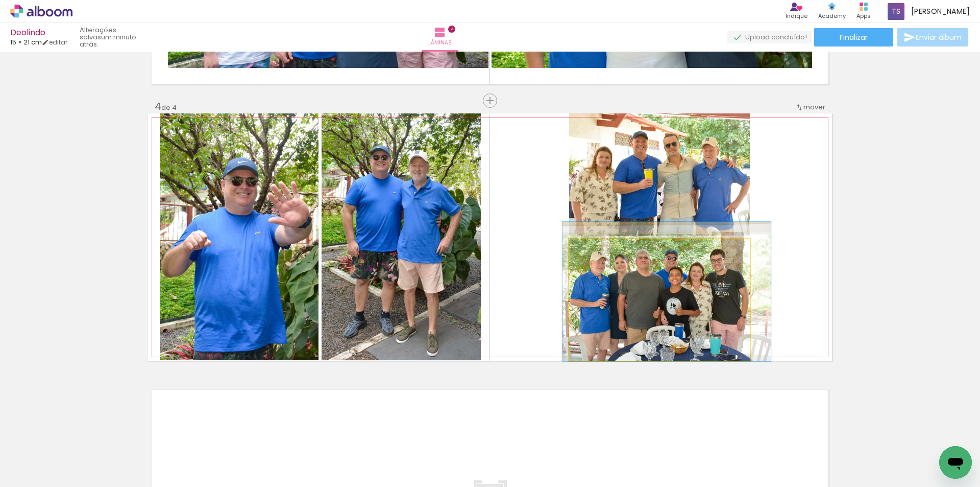
type paper-slider "114"
click at [596, 248] on div at bounding box center [598, 249] width 9 height 9
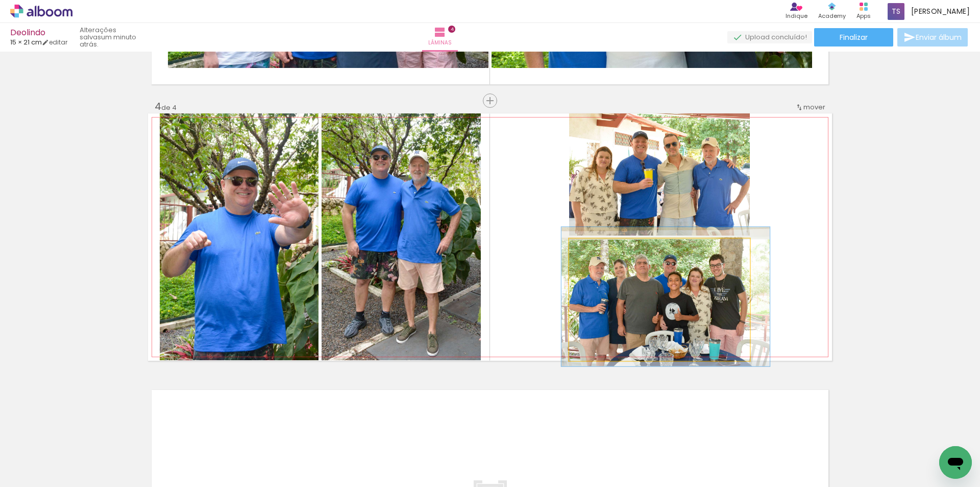
drag, startPoint x: 621, startPoint y: 331, endPoint x: 620, endPoint y: 336, distance: 5.2
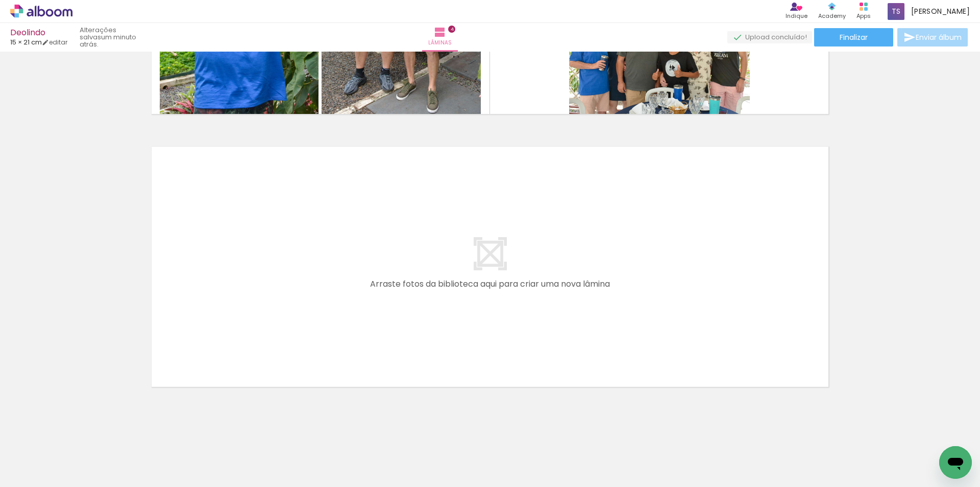
scroll to position [1032, 0]
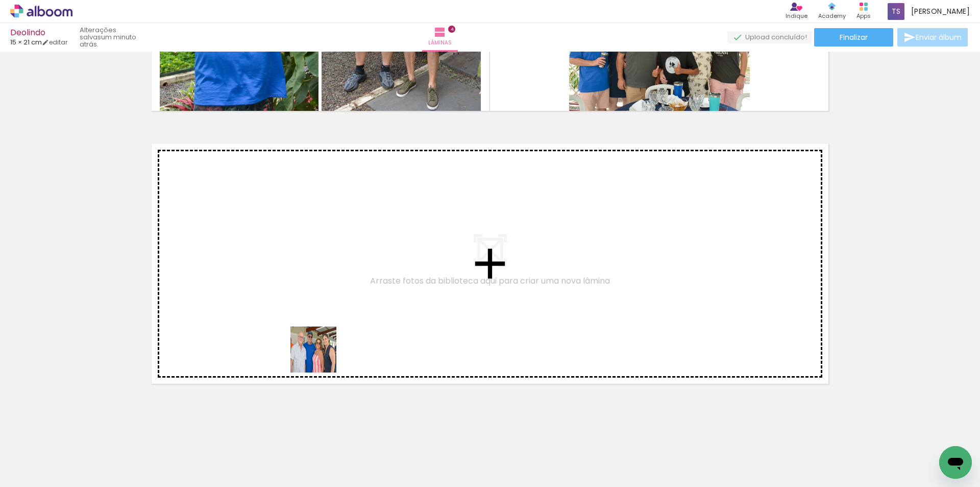
drag, startPoint x: 301, startPoint y: 454, endPoint x: 345, endPoint y: 288, distance: 172.1
click at [345, 288] on quentale-workspace at bounding box center [490, 243] width 980 height 487
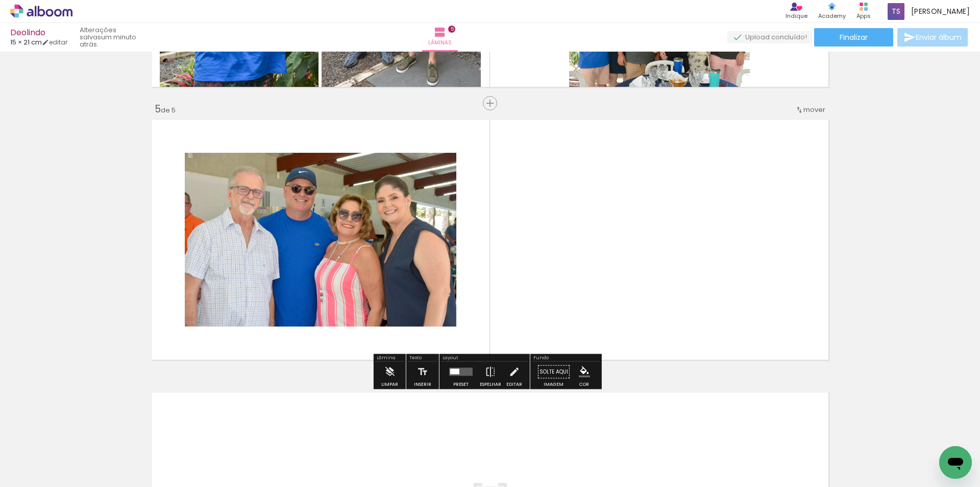
scroll to position [1058, 0]
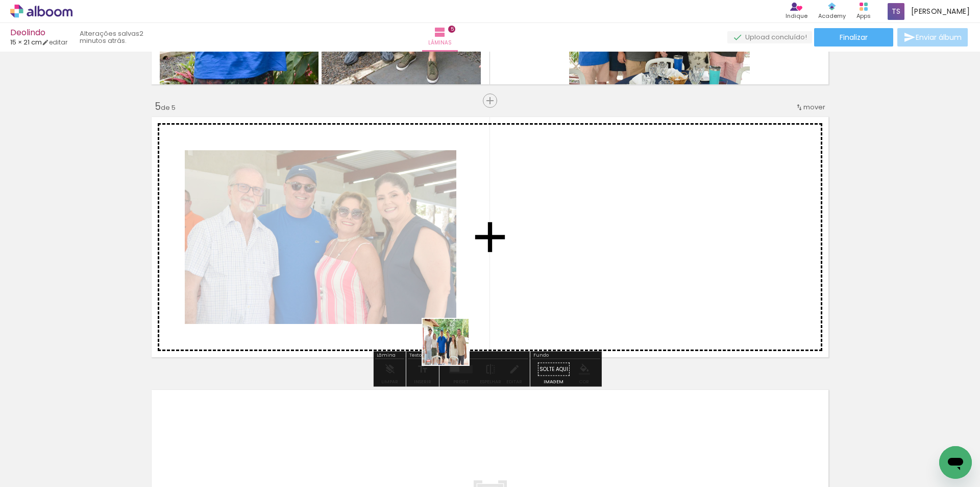
drag, startPoint x: 409, startPoint y: 458, endPoint x: 528, endPoint y: 241, distance: 247.7
click at [528, 241] on quentale-workspace at bounding box center [490, 243] width 980 height 487
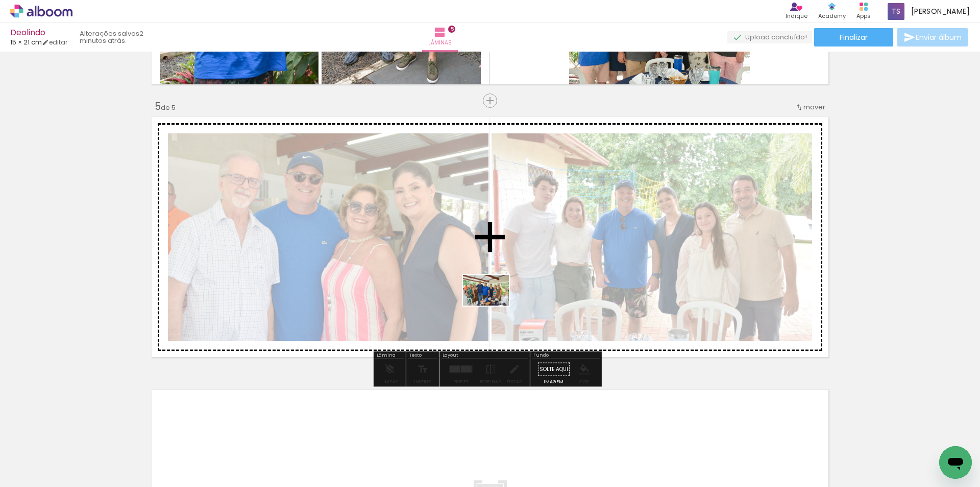
drag, startPoint x: 471, startPoint y: 466, endPoint x: 513, endPoint y: 212, distance: 257.1
click at [513, 213] on quentale-workspace at bounding box center [490, 243] width 980 height 487
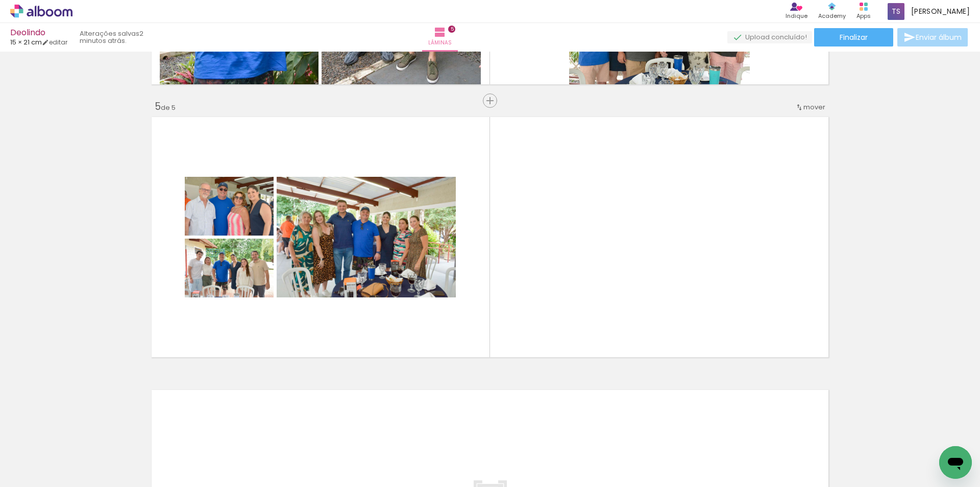
scroll to position [0, 629]
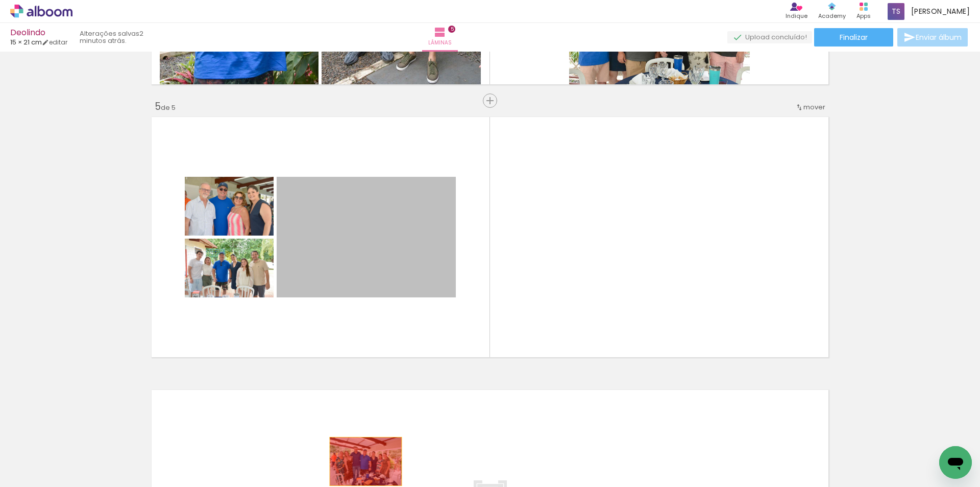
drag, startPoint x: 371, startPoint y: 206, endPoint x: 362, endPoint y: 461, distance: 255.5
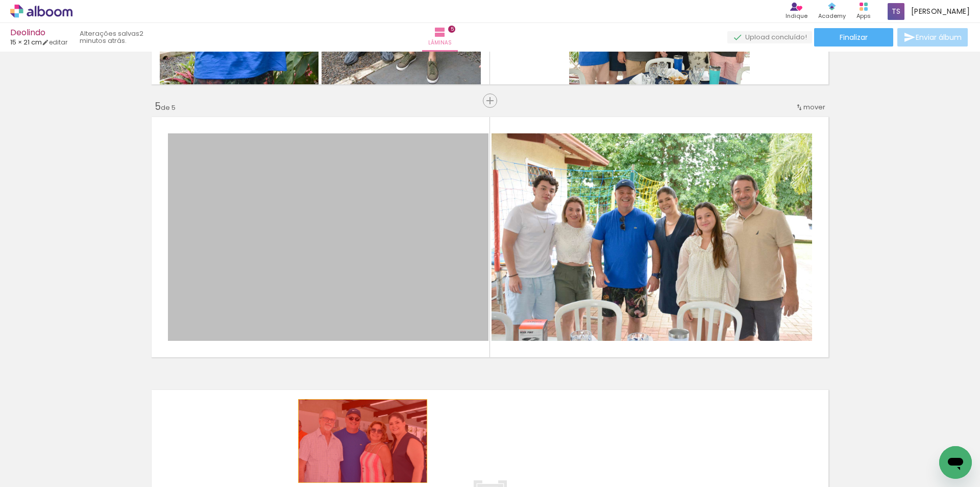
drag, startPoint x: 366, startPoint y: 284, endPoint x: 359, endPoint y: 441, distance: 156.9
click at [359, 441] on quentale-workspace at bounding box center [490, 243] width 980 height 487
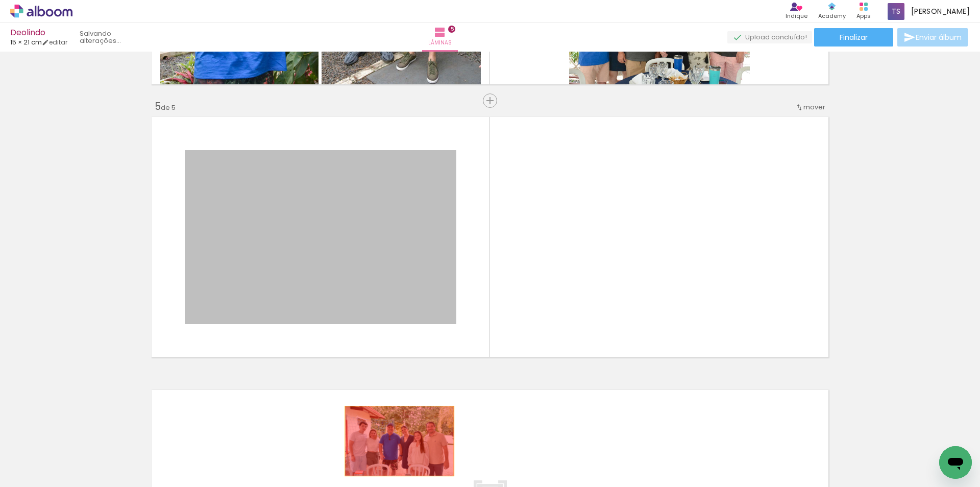
drag, startPoint x: 417, startPoint y: 290, endPoint x: 393, endPoint y: 451, distance: 163.1
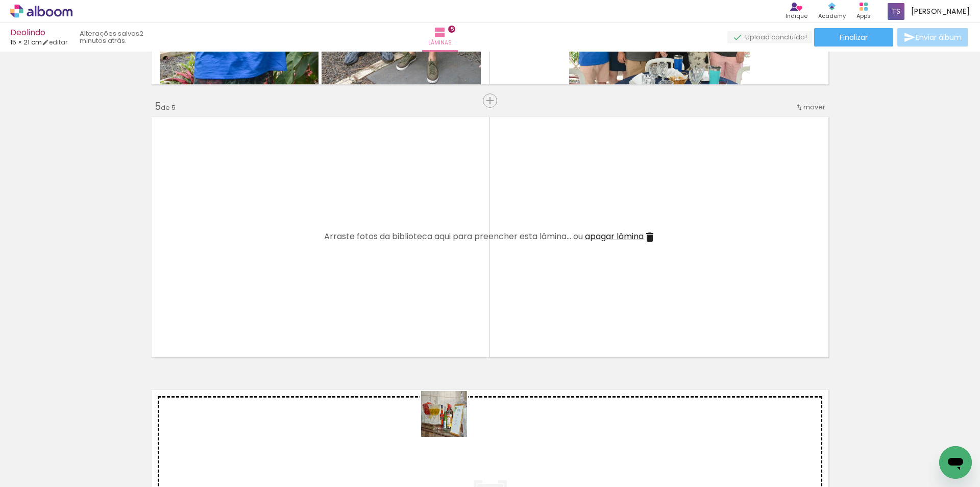
drag, startPoint x: 449, startPoint y: 444, endPoint x: 446, endPoint y: 274, distance: 170.0
click at [446, 274] on quentale-workspace at bounding box center [490, 243] width 980 height 487
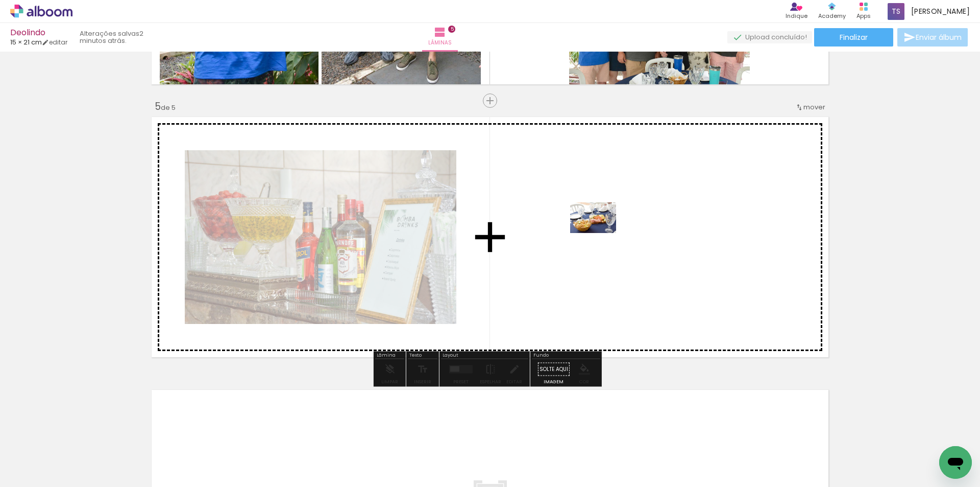
drag, startPoint x: 500, startPoint y: 432, endPoint x: 601, endPoint y: 233, distance: 223.8
click at [601, 233] on quentale-workspace at bounding box center [490, 243] width 980 height 487
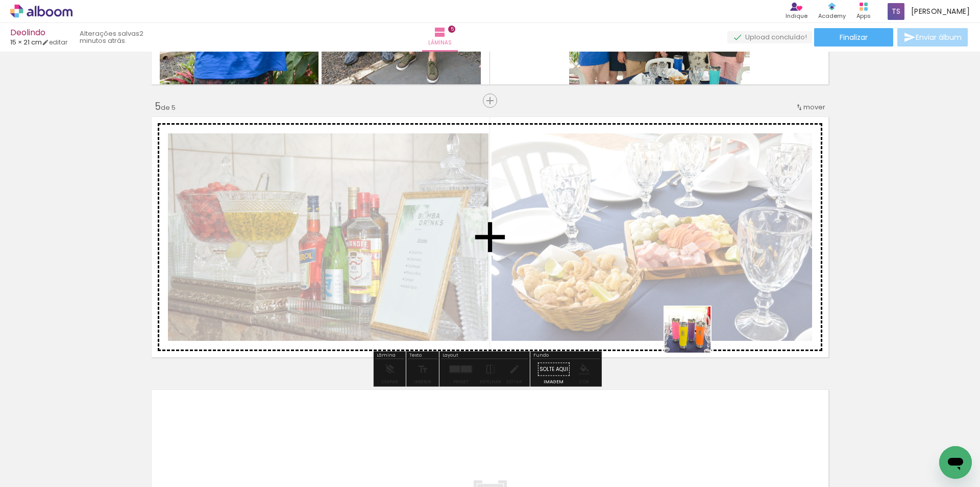
drag, startPoint x: 736, startPoint y: 454, endPoint x: 685, endPoint y: 279, distance: 182.9
click at [685, 260] on quentale-workspace at bounding box center [490, 243] width 980 height 487
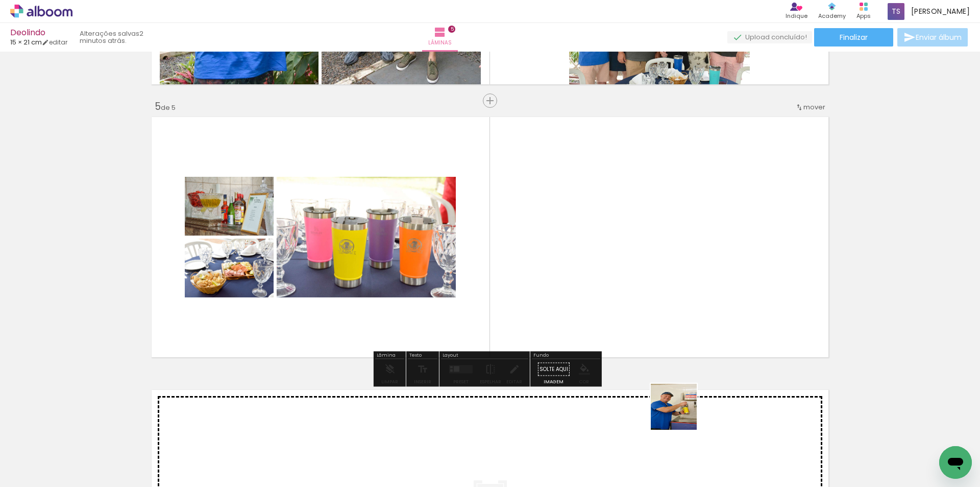
drag, startPoint x: 676, startPoint y: 446, endPoint x: 752, endPoint y: 360, distance: 115.0
click at [711, 266] on quentale-workspace at bounding box center [490, 243] width 980 height 487
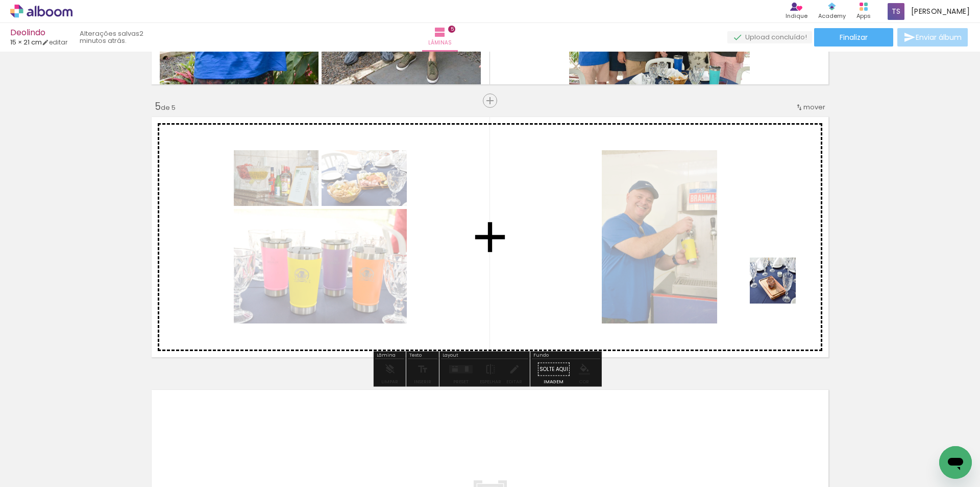
drag, startPoint x: 803, startPoint y: 454, endPoint x: 779, endPoint y: 256, distance: 199.6
click at [780, 254] on quentale-workspace at bounding box center [490, 243] width 980 height 487
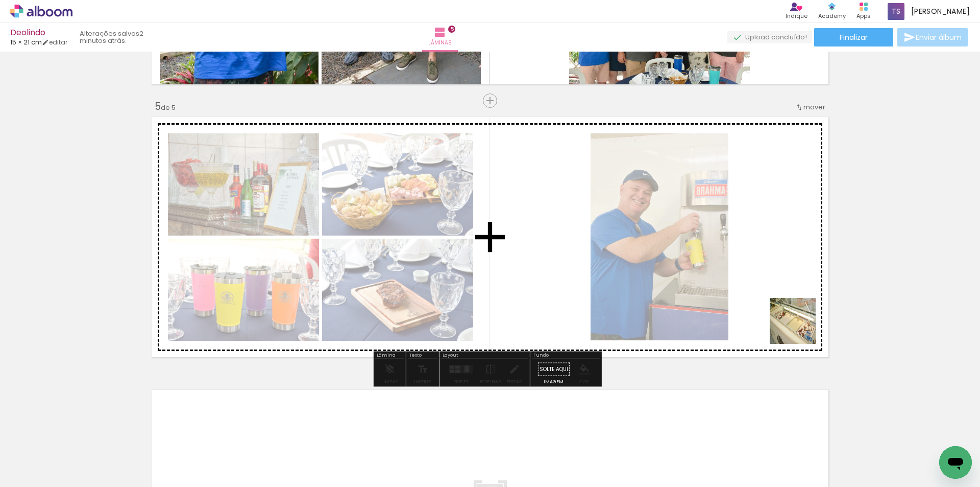
drag, startPoint x: 849, startPoint y: 447, endPoint x: 778, endPoint y: 334, distance: 133.7
click at [778, 286] on quentale-workspace at bounding box center [490, 243] width 980 height 487
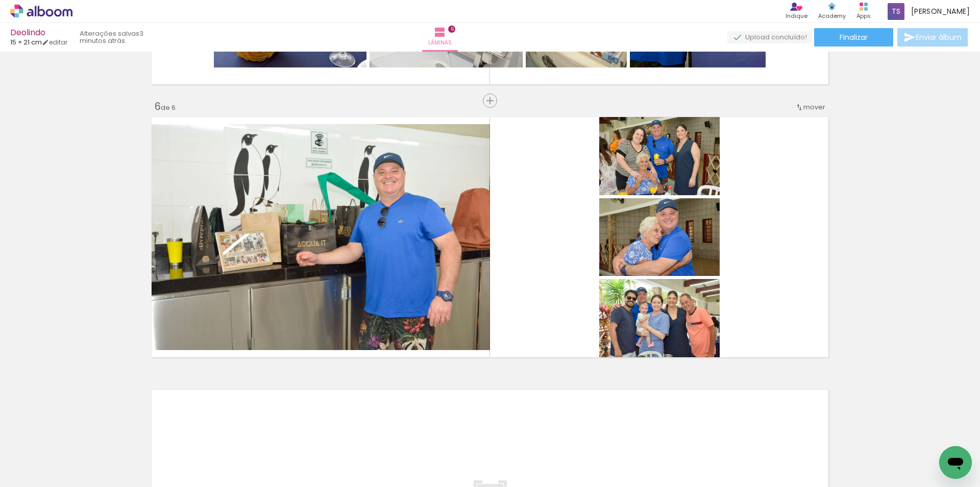
scroll to position [0, 1373]
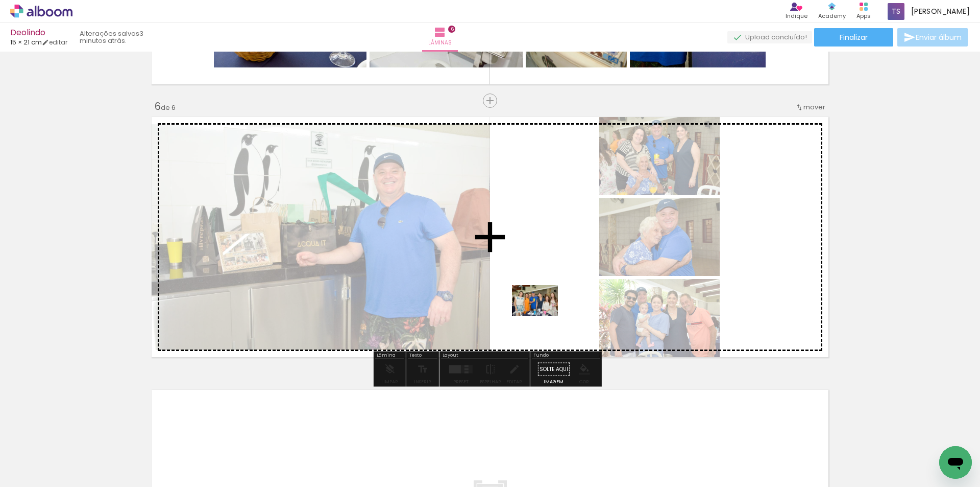
drag, startPoint x: 509, startPoint y: 455, endPoint x: 564, endPoint y: 257, distance: 205.6
click at [564, 257] on quentale-workspace at bounding box center [490, 243] width 980 height 487
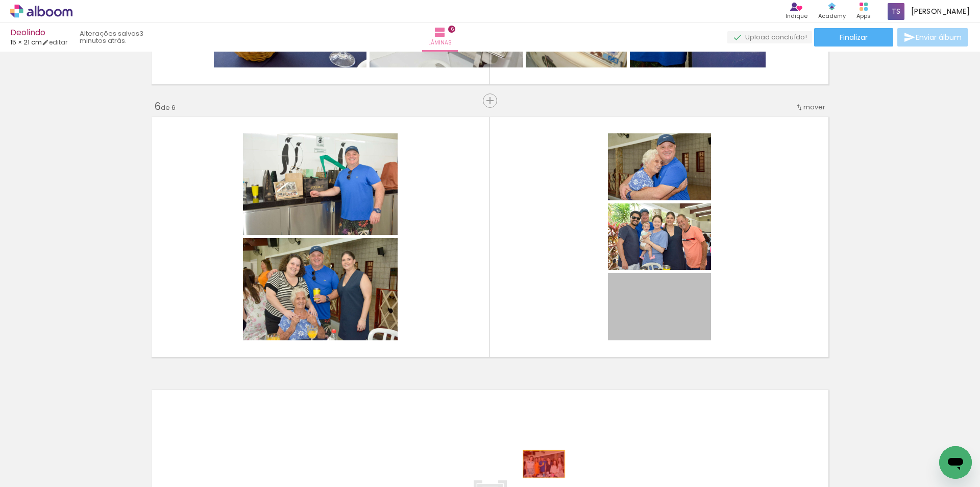
drag, startPoint x: 660, startPoint y: 309, endPoint x: 540, endPoint y: 464, distance: 195.4
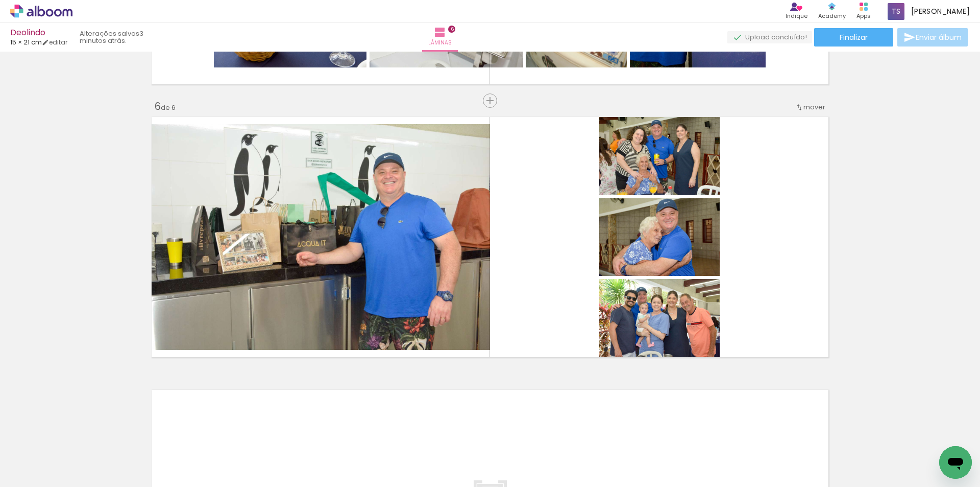
scroll to position [0, 1708]
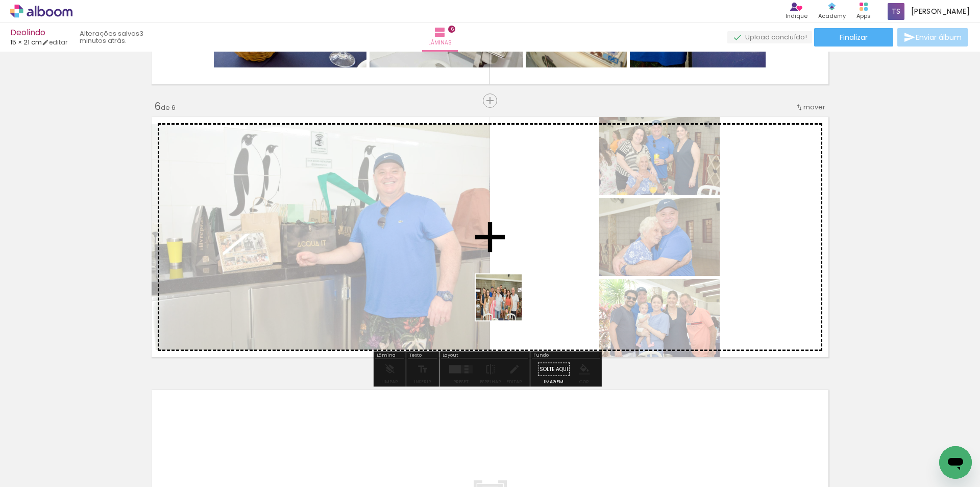
drag, startPoint x: 478, startPoint y: 370, endPoint x: 546, endPoint y: 238, distance: 148.7
click at [550, 235] on quentale-workspace at bounding box center [490, 243] width 980 height 487
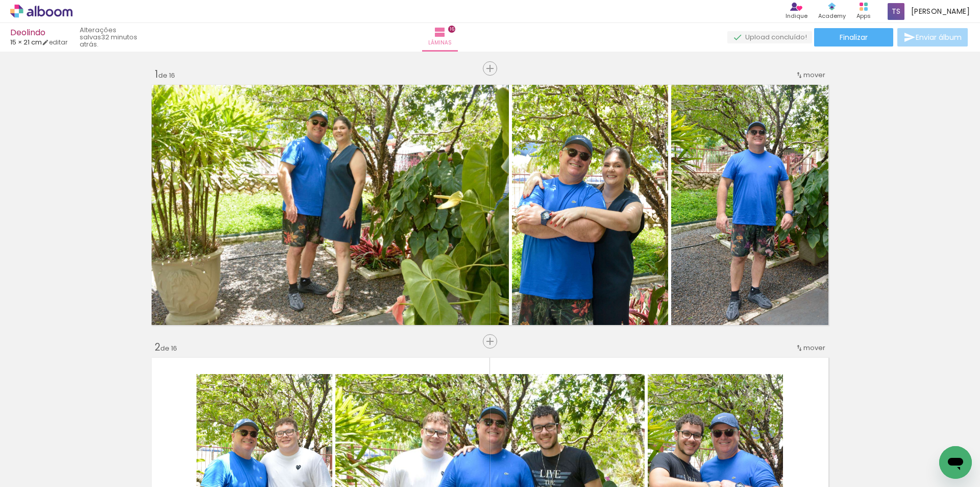
scroll to position [0, 2652]
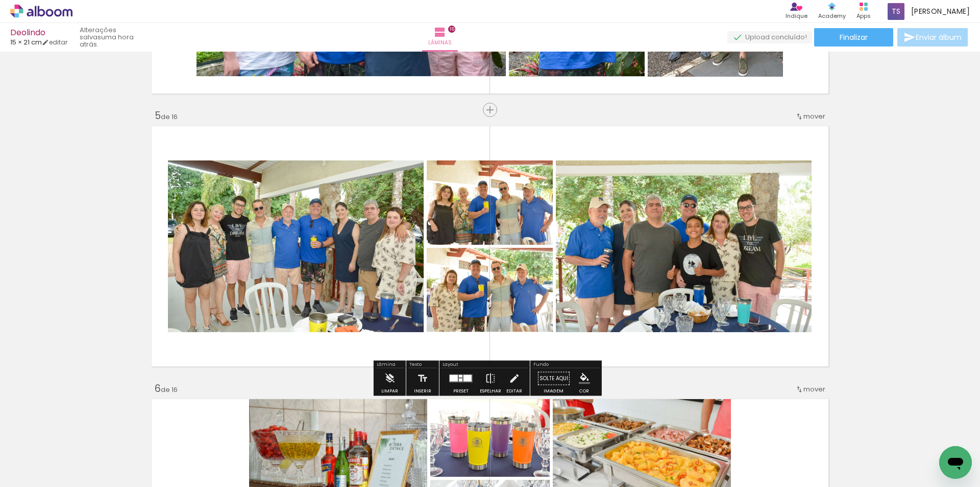
scroll to position [1072, 0]
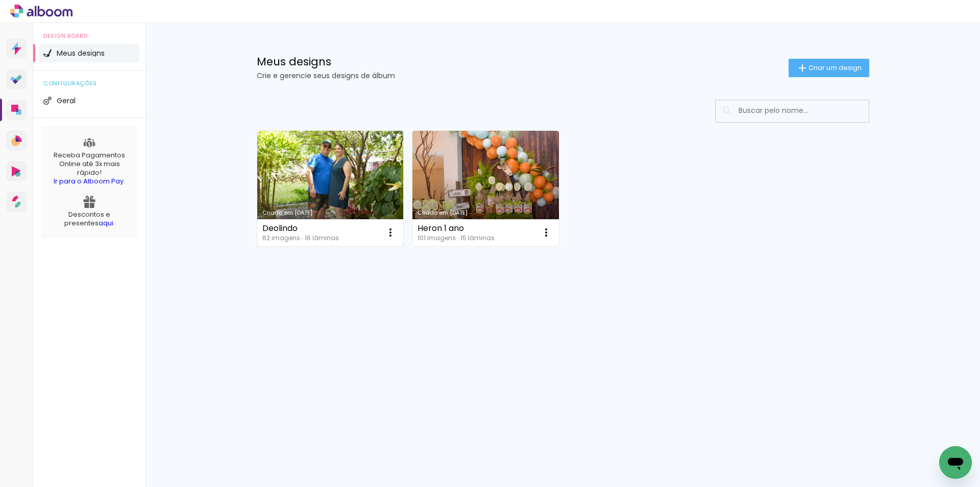
click at [326, 185] on link "Criado em [DATE]" at bounding box center [330, 188] width 147 height 115
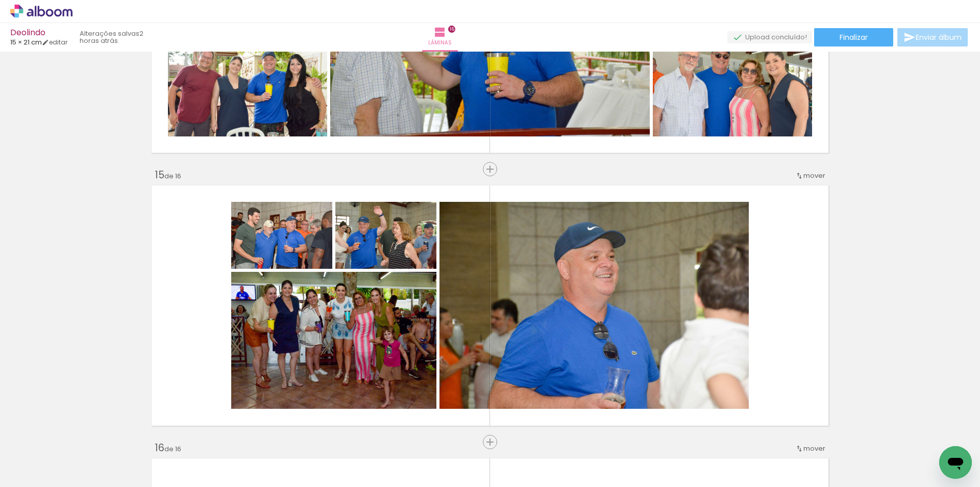
scroll to position [0, 730]
